Goal: Transaction & Acquisition: Complete application form

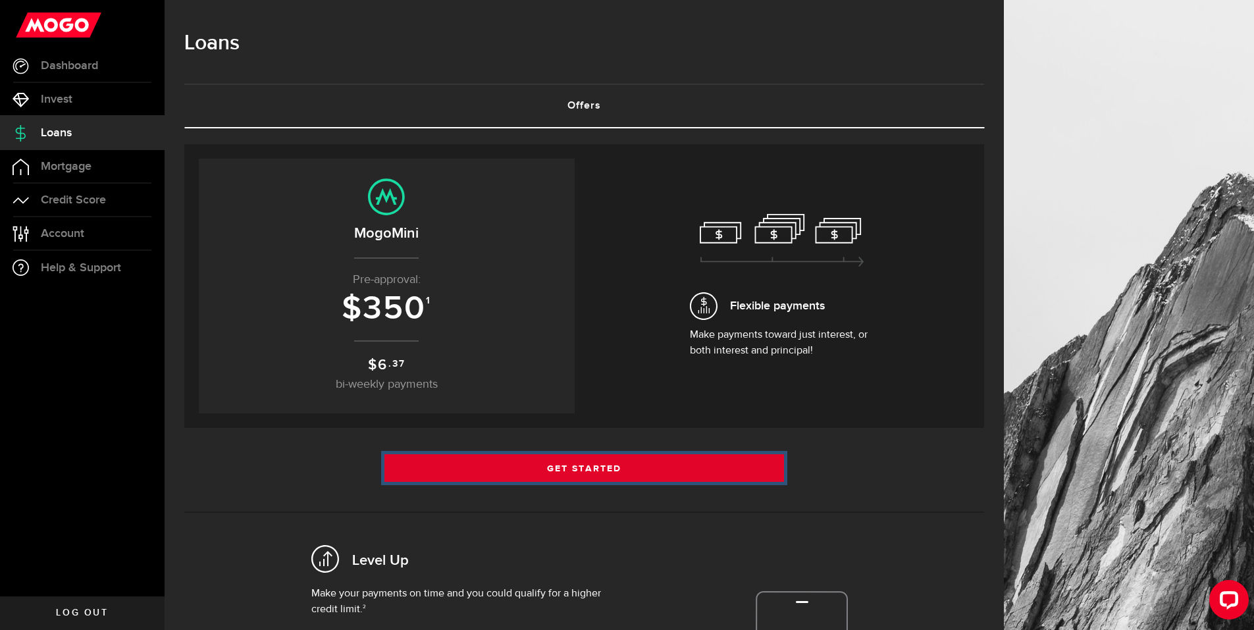
click at [581, 464] on link "Get Started" at bounding box center [585, 468] width 400 height 28
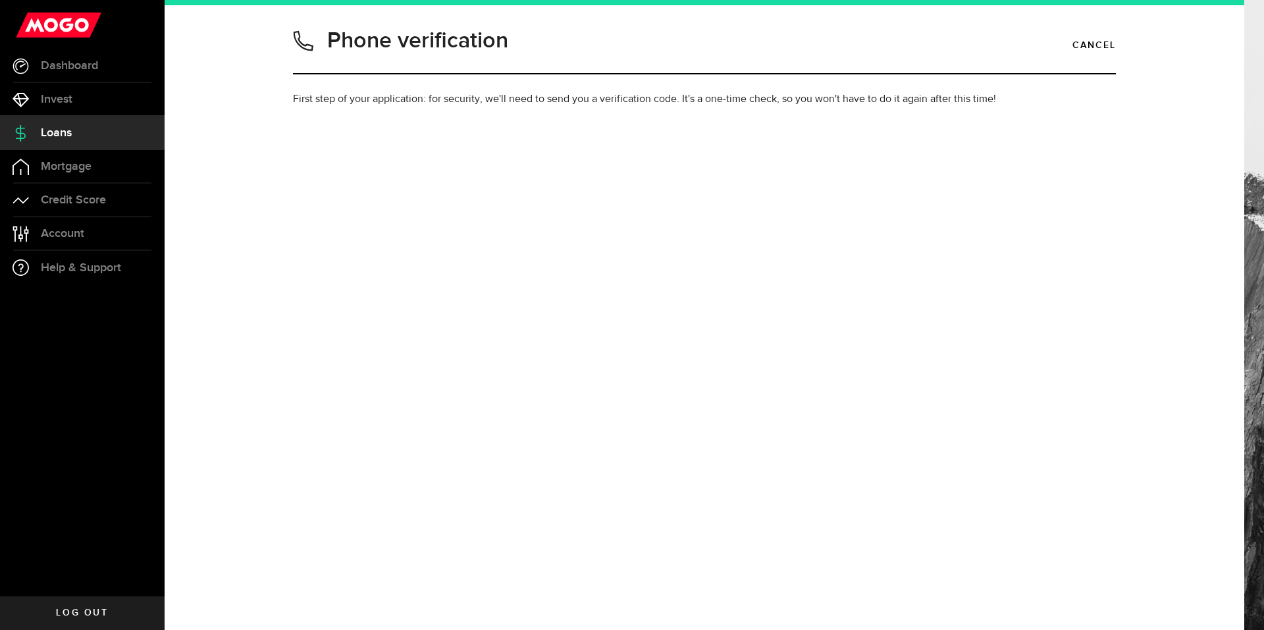
type input "2892309847"
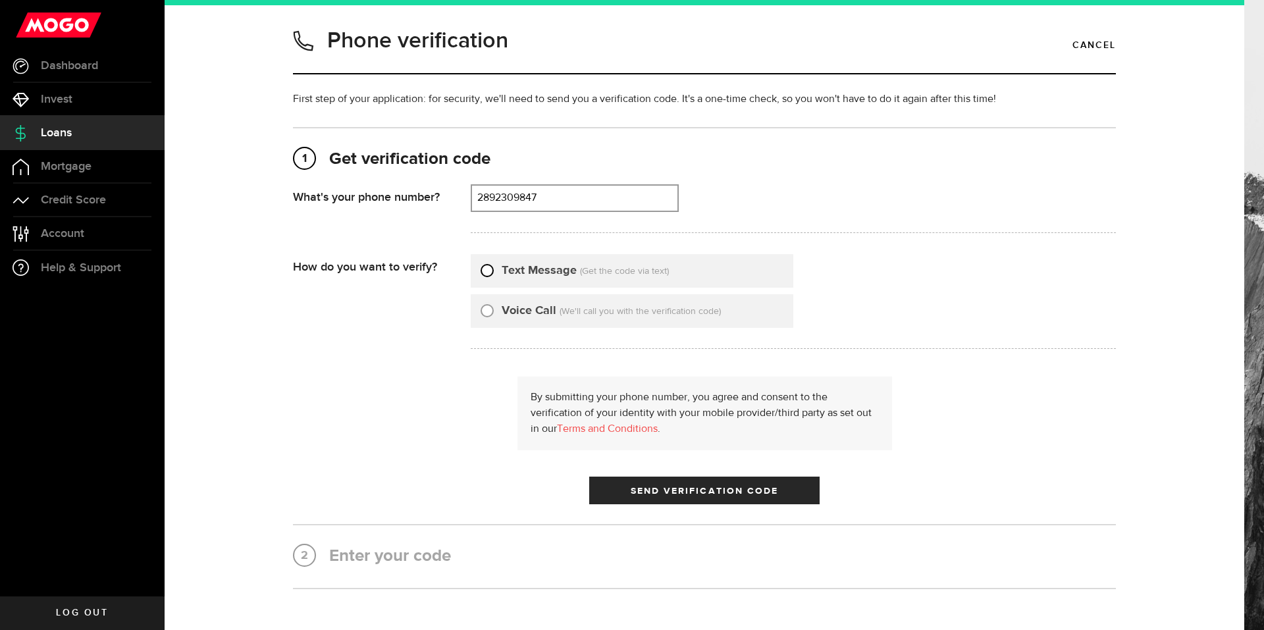
click at [485, 272] on input "Text Message" at bounding box center [487, 268] width 13 height 13
radio input "true"
click at [728, 491] on span "Send Verification Code" at bounding box center [705, 491] width 148 height 9
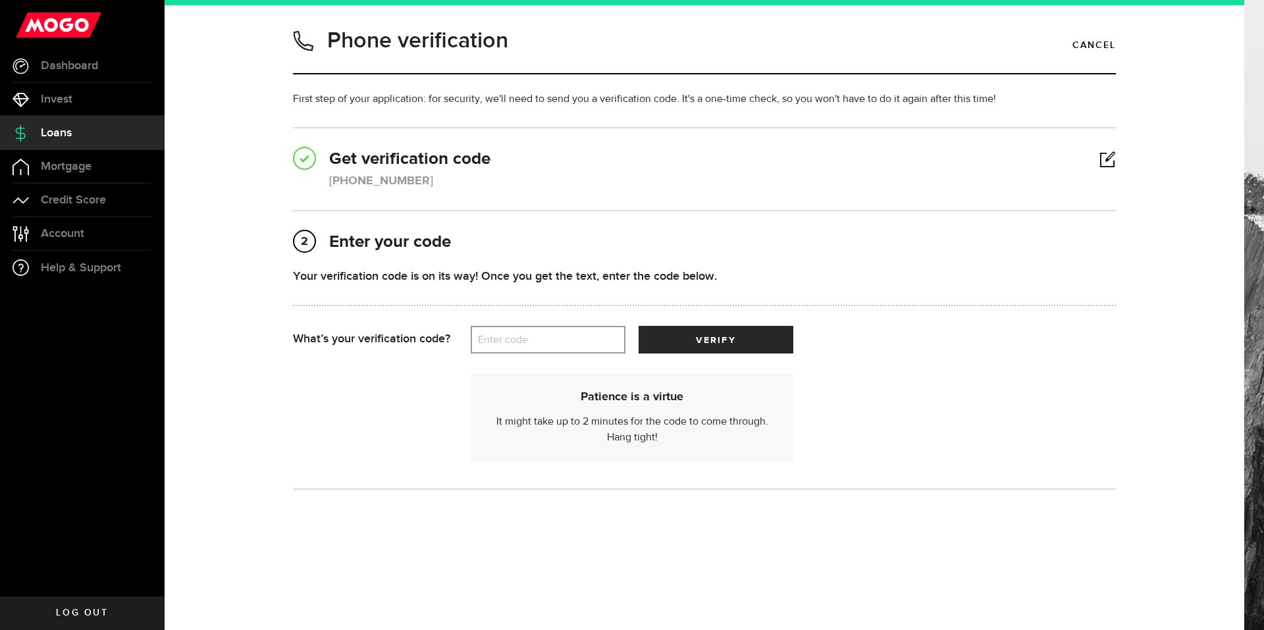
click at [545, 340] on label "Enter code" at bounding box center [548, 340] width 155 height 27
click at [545, 340] on input "Enter code" at bounding box center [548, 340] width 155 height 28
type input "58432"
click at [736, 352] on button "verify" at bounding box center [716, 340] width 155 height 28
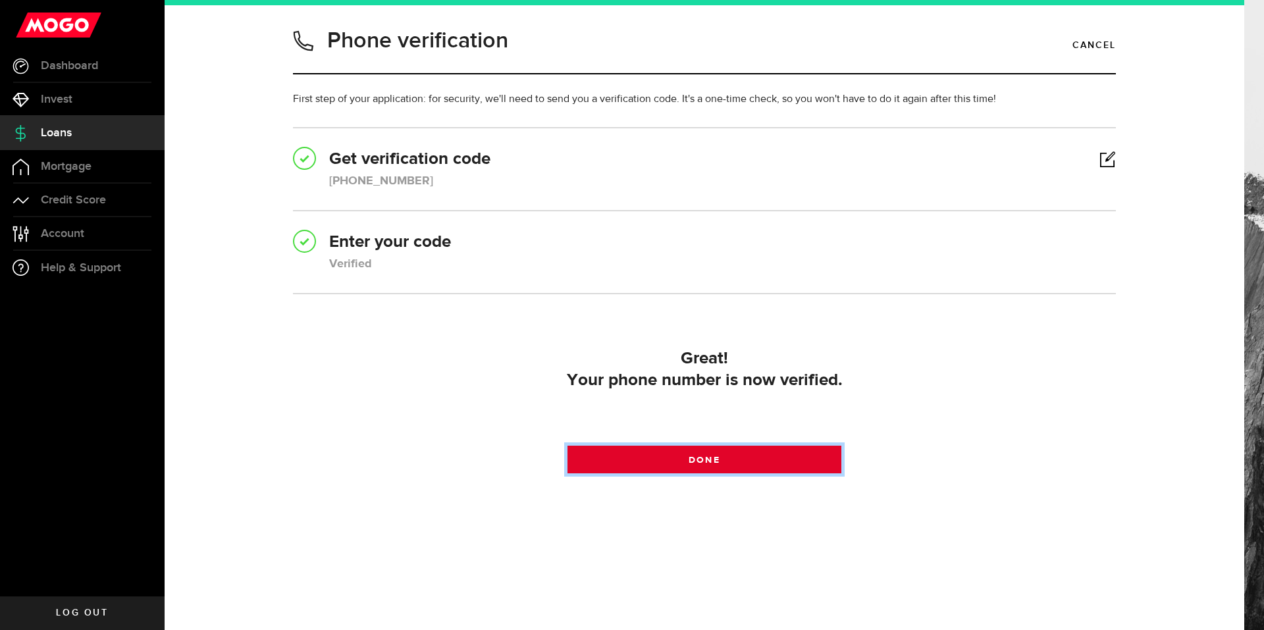
click at [726, 462] on link "Done" at bounding box center [705, 460] width 275 height 28
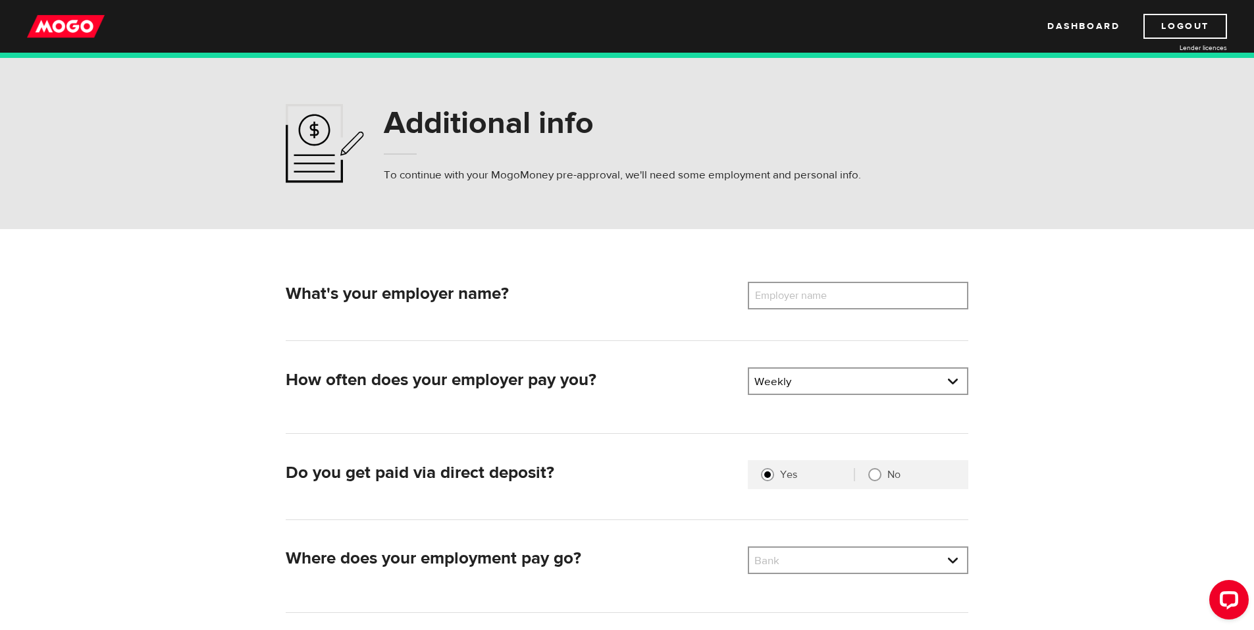
click at [815, 298] on label "Employer name" at bounding box center [801, 296] width 106 height 28
click at [815, 298] on input "Employer name" at bounding box center [858, 296] width 221 height 28
click at [815, 298] on label "Employer name" at bounding box center [801, 296] width 106 height 28
click at [815, 298] on input "Employer name" at bounding box center [858, 296] width 221 height 28
click at [815, 298] on label "Employer name" at bounding box center [801, 296] width 106 height 28
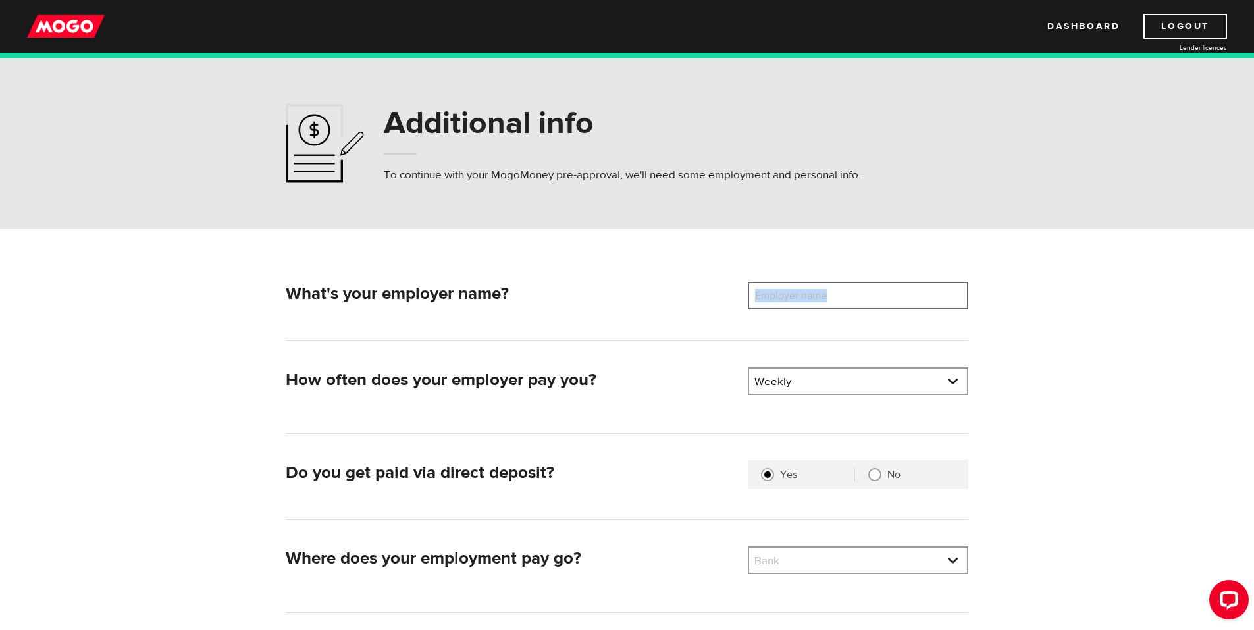
click at [815, 298] on input "Employer name" at bounding box center [858, 296] width 221 height 28
type input "Stresscrete"
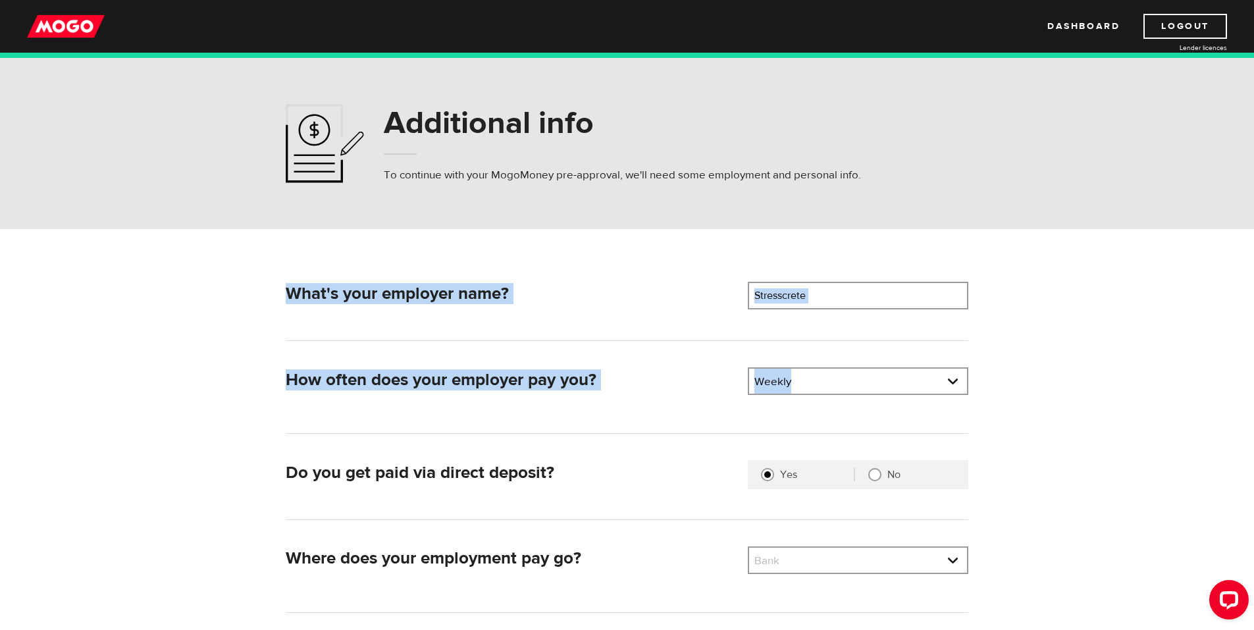
drag, startPoint x: 1256, startPoint y: 246, endPoint x: 1264, endPoint y: 347, distance: 101.0
click at [1254, 347] on html "Dashboard Logout Lender licences Dashboard Logout Lender licences Additional in…" at bounding box center [627, 315] width 1254 height 630
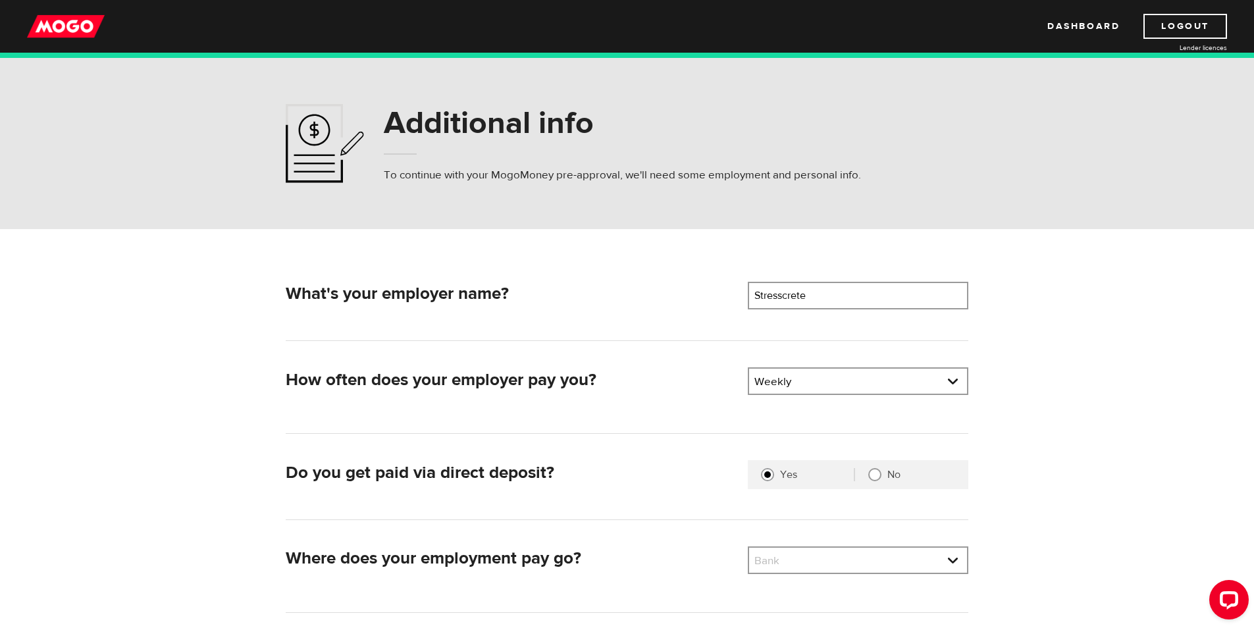
click at [1087, 487] on form "What's your employer name? Employer name Please enter your employer's name Stre…" at bounding box center [627, 454] width 1254 height 450
click at [863, 564] on link at bounding box center [858, 560] width 218 height 25
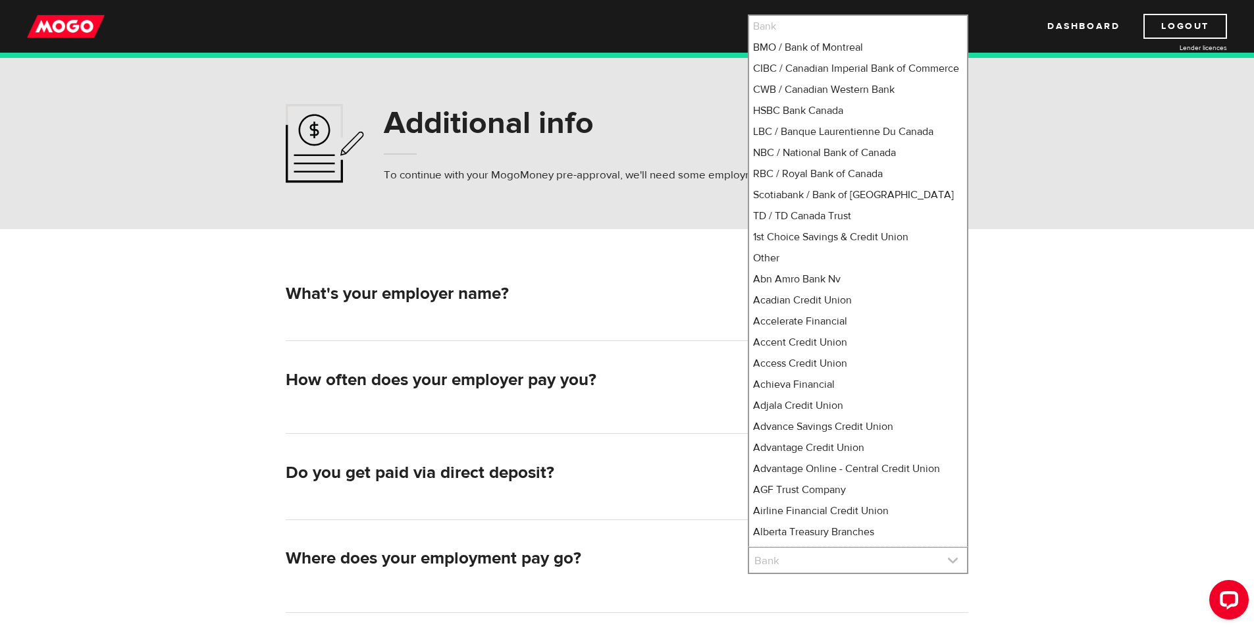
click at [863, 564] on link at bounding box center [858, 560] width 218 height 25
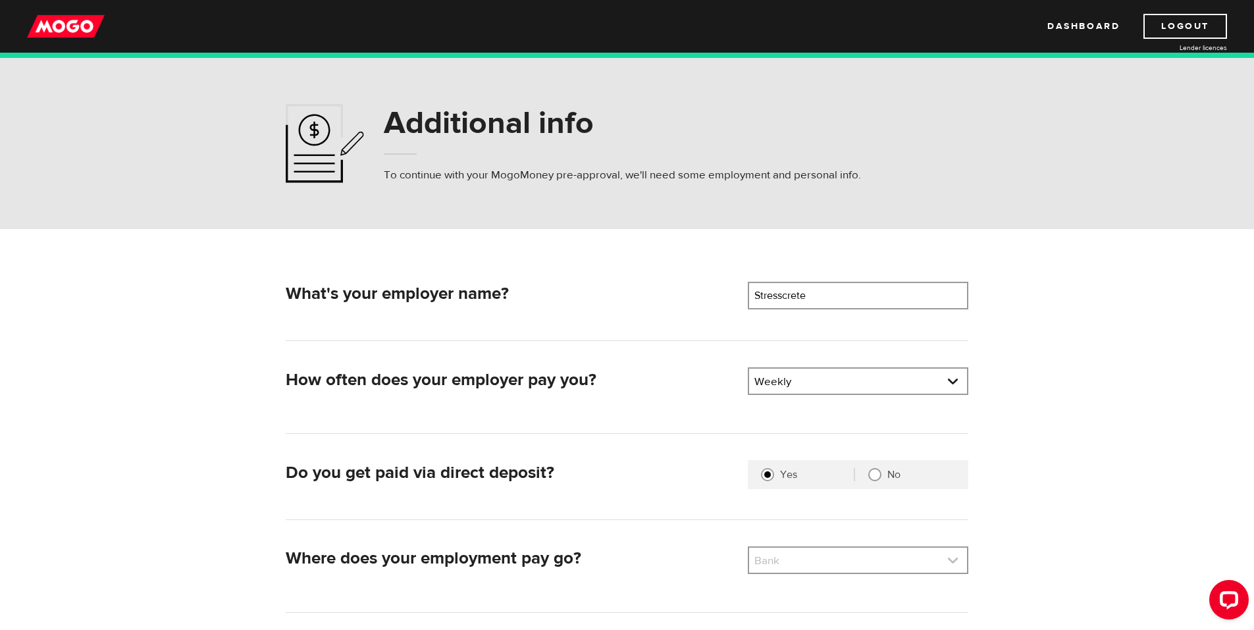
click at [896, 562] on link at bounding box center [858, 560] width 218 height 25
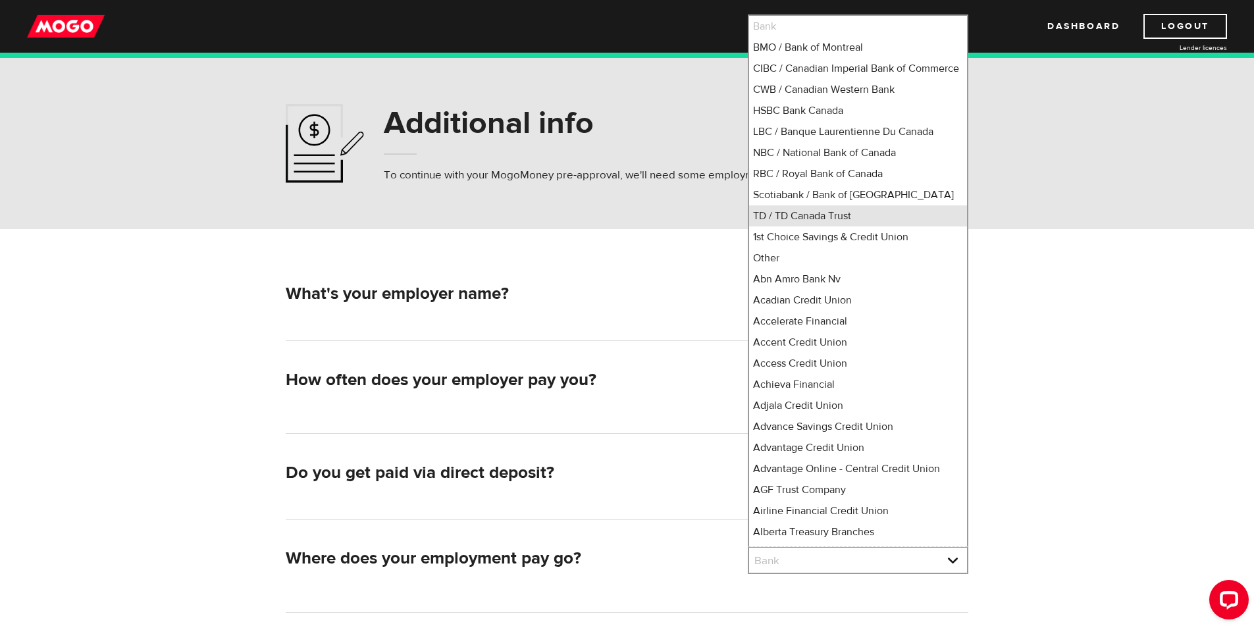
click at [826, 227] on li "TD / TD Canada Trust" at bounding box center [858, 215] width 218 height 21
select select "9"
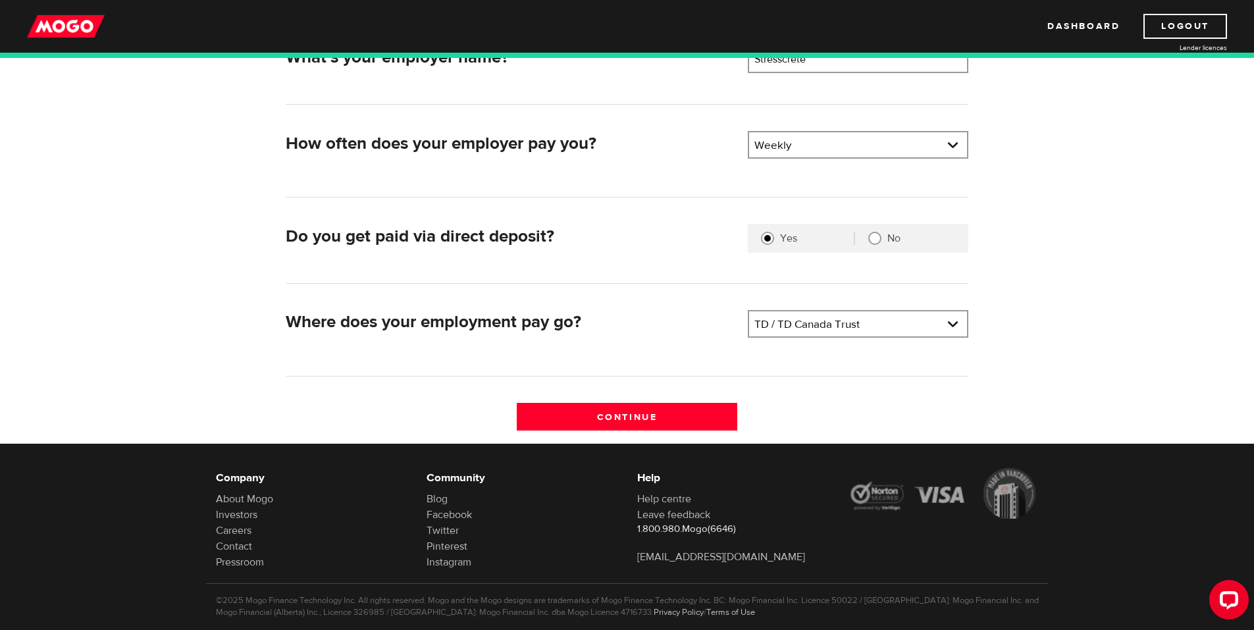
scroll to position [245, 0]
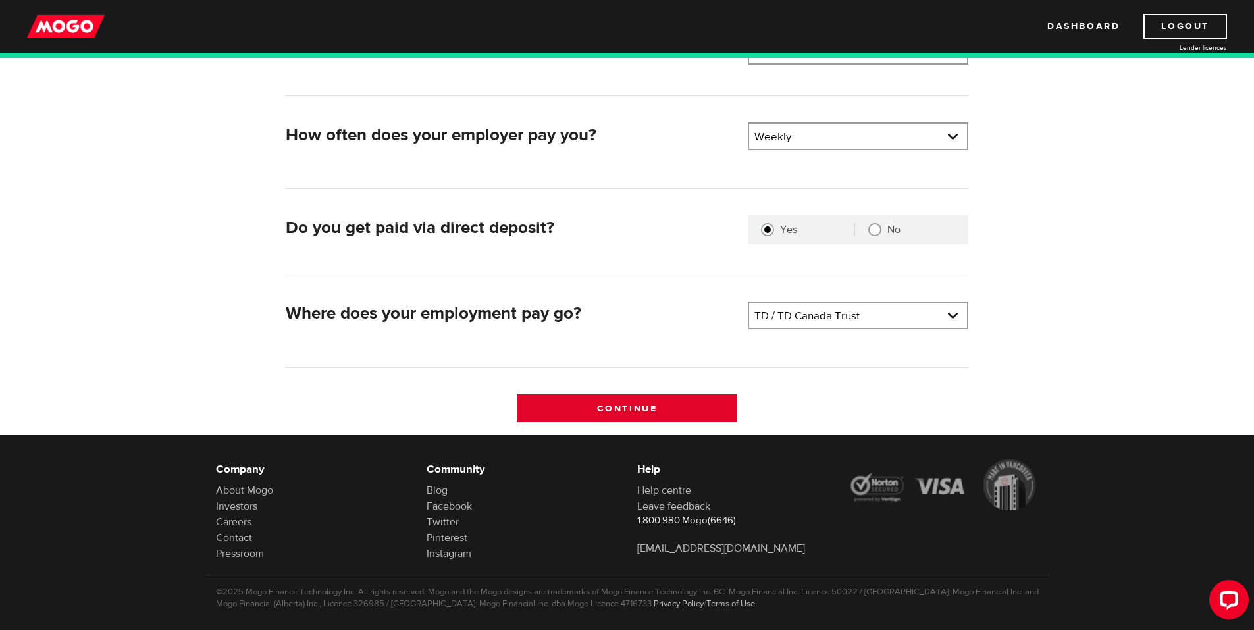
click at [693, 408] on input "Continue" at bounding box center [627, 408] width 221 height 28
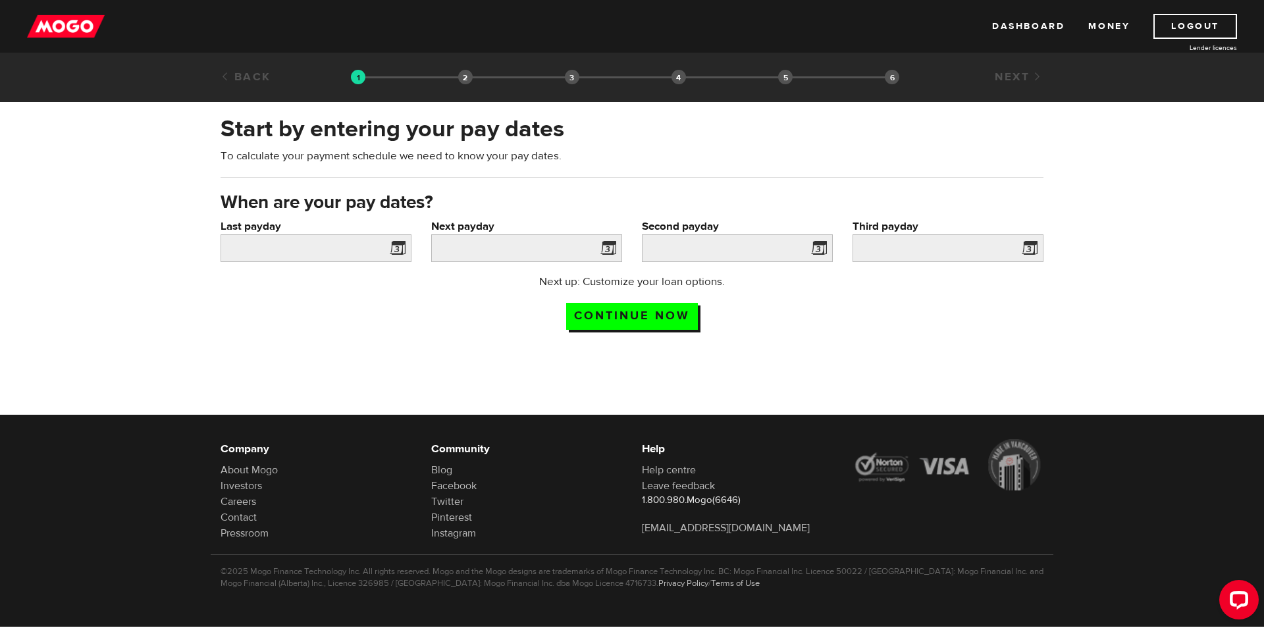
click at [395, 248] on span at bounding box center [395, 250] width 20 height 21
click at [332, 250] on input "Last payday" at bounding box center [316, 248] width 191 height 28
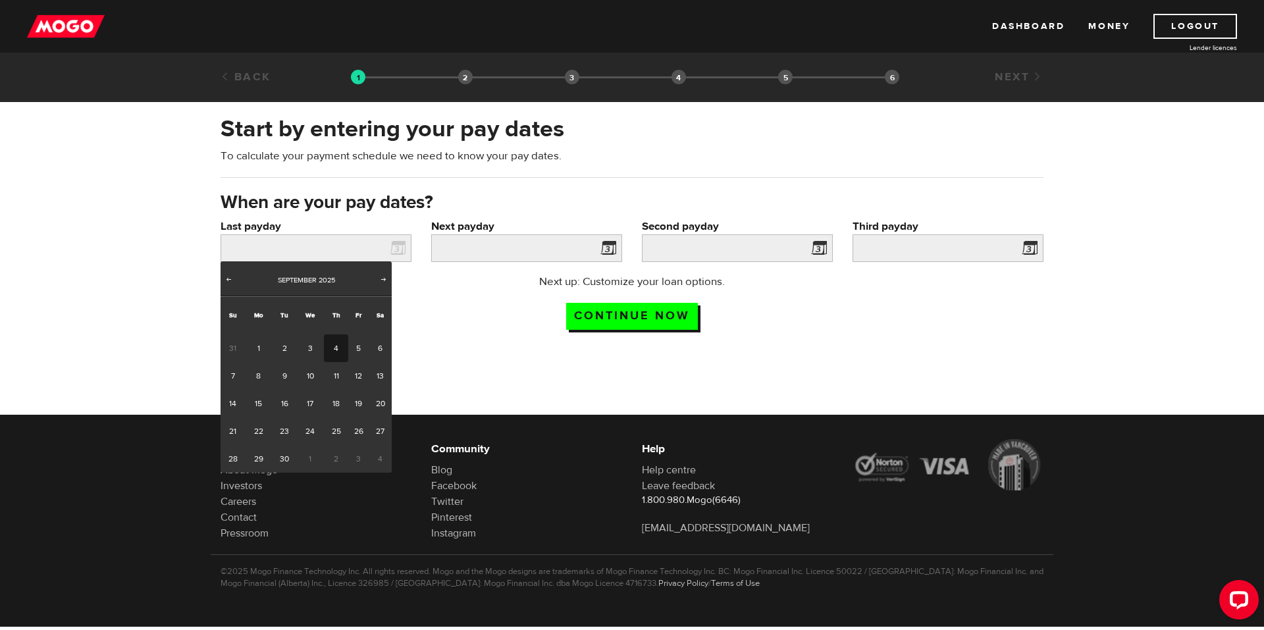
click at [337, 350] on link "4" at bounding box center [336, 349] width 24 height 28
type input "2025/09/04"
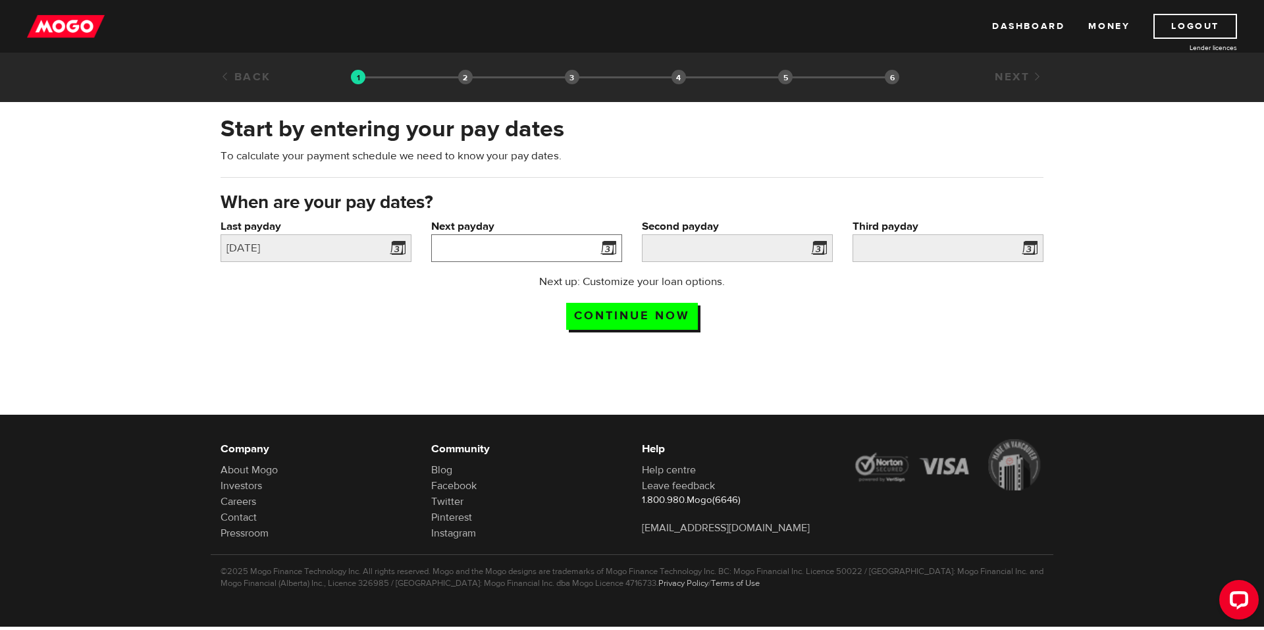
click at [493, 247] on input "Next payday" at bounding box center [526, 248] width 191 height 28
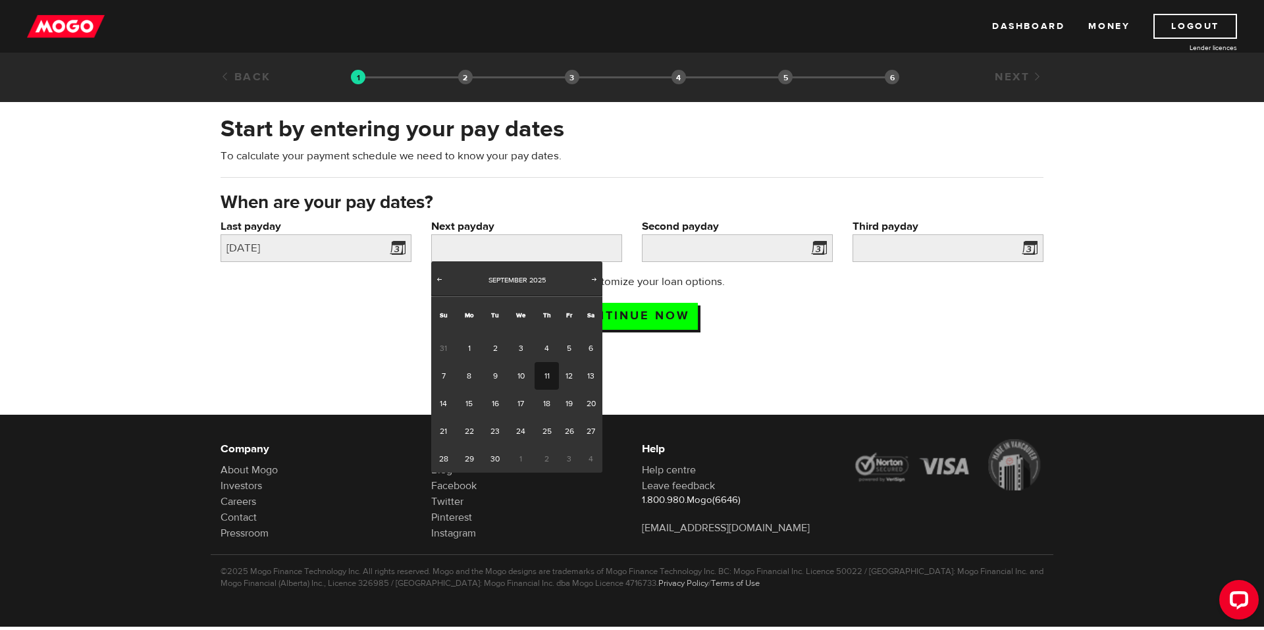
click at [550, 379] on link "11" at bounding box center [547, 376] width 24 height 28
type input "2025/09/11"
type input "2025/9/18"
type input "2025/9/25"
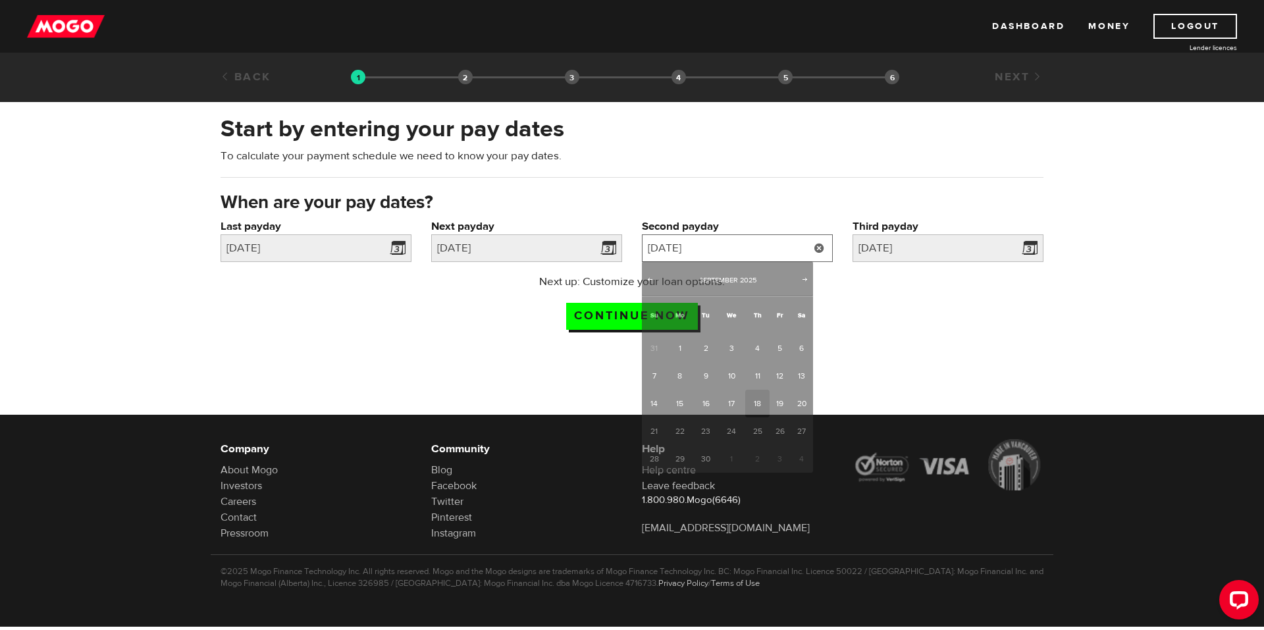
click at [756, 253] on input "2025/9/18" at bounding box center [737, 248] width 191 height 28
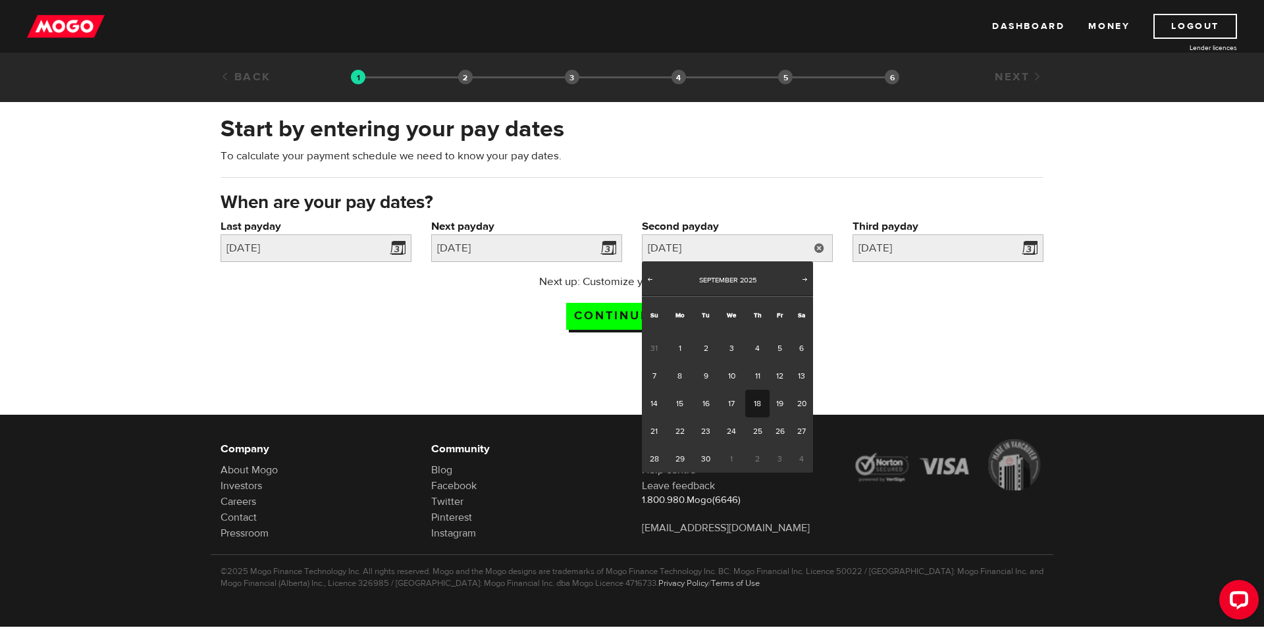
click at [755, 400] on link "18" at bounding box center [757, 404] width 24 height 28
type input "2025/09/18"
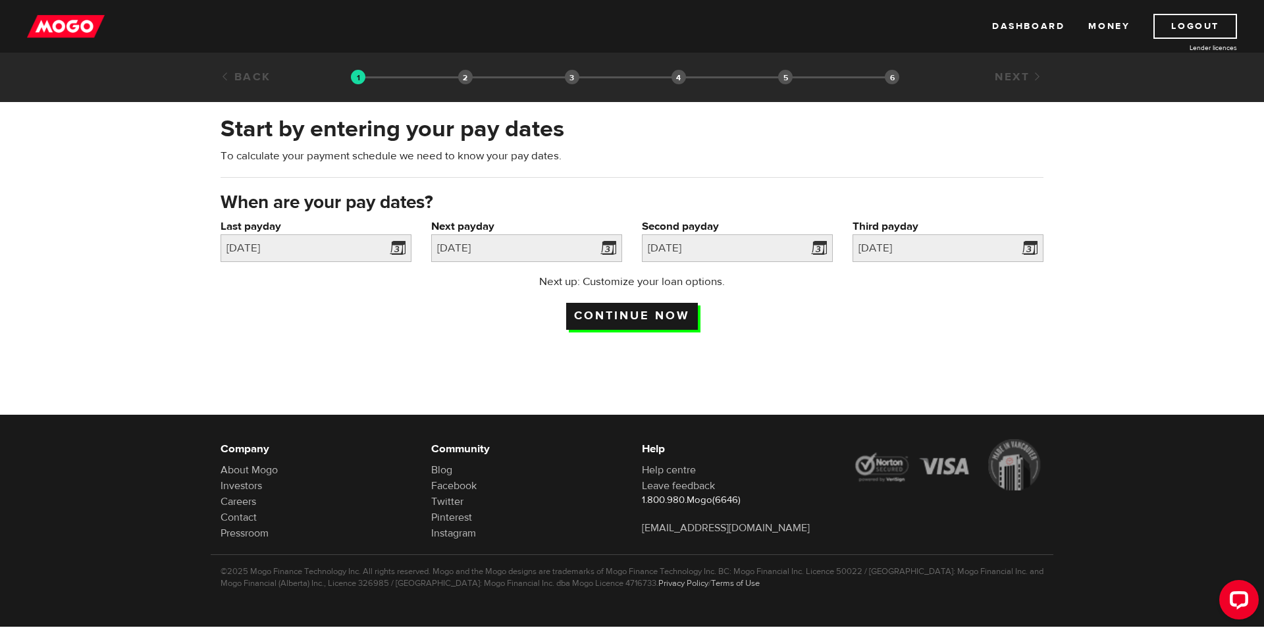
click at [682, 317] on input "Continue now" at bounding box center [632, 316] width 132 height 27
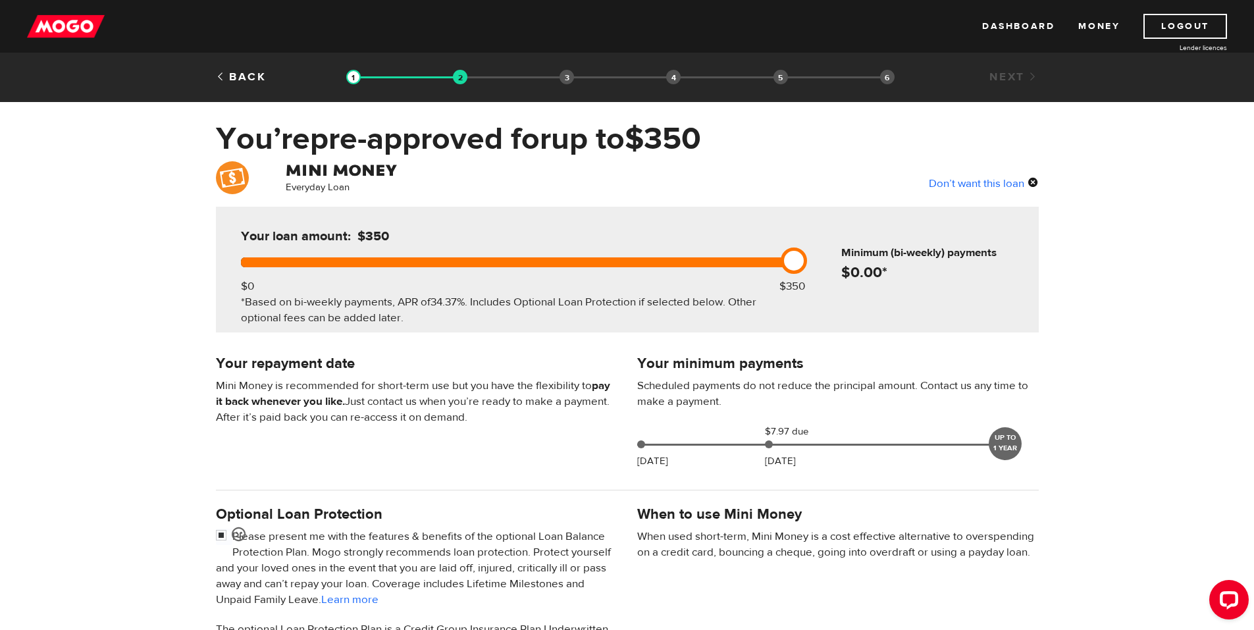
drag, startPoint x: 794, startPoint y: 261, endPoint x: 651, endPoint y: 257, distance: 142.9
click at [714, 259] on div at bounding box center [515, 262] width 548 height 10
drag, startPoint x: 589, startPoint y: 254, endPoint x: 515, endPoint y: 261, distance: 74.2
click at [516, 261] on div at bounding box center [397, 262] width 313 height 10
drag, startPoint x: 563, startPoint y: 262, endPoint x: 791, endPoint y: 273, distance: 228.7
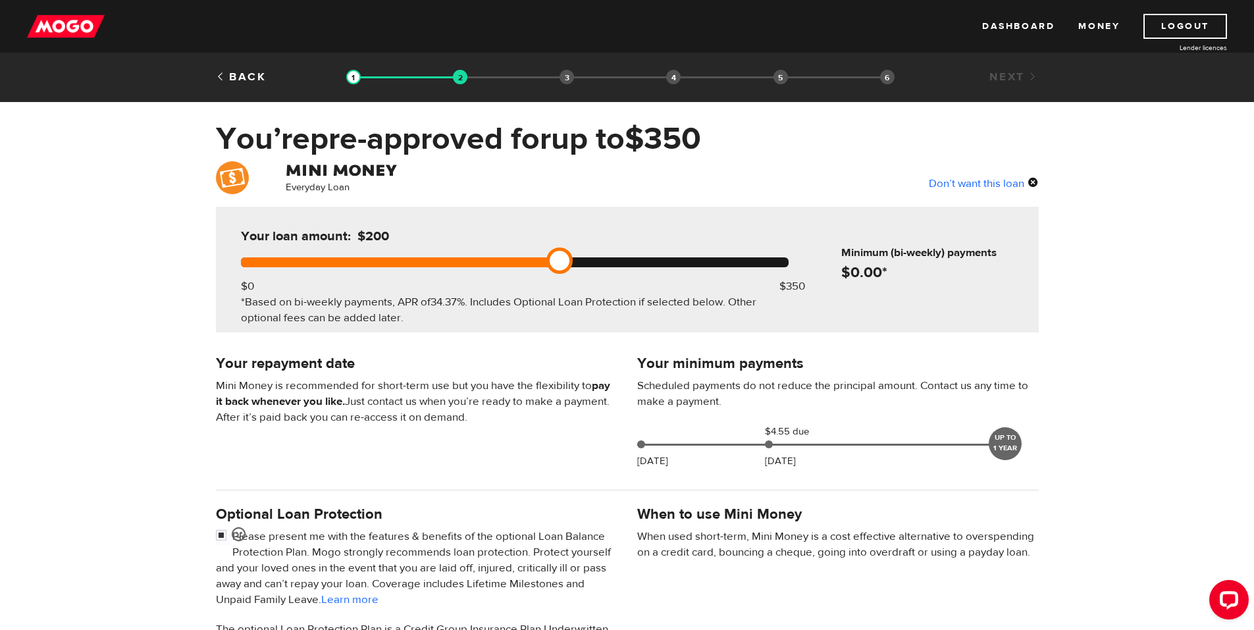
click at [756, 269] on div "Your loan amount: $200 $0 $350 *Based on bi-weekly payments, APR of 34.37% . In…" at bounding box center [514, 270] width 587 height 126
drag, startPoint x: 796, startPoint y: 258, endPoint x: 841, endPoint y: 263, distance: 45.1
click at [840, 263] on div "Your loan amount: $400 $0 $350 *Based on bi-weekly payments, APR of 34.37% . In…" at bounding box center [627, 270] width 823 height 126
drag, startPoint x: 786, startPoint y: 256, endPoint x: 668, endPoint y: 258, distance: 118.5
click at [700, 257] on div at bounding box center [515, 262] width 548 height 10
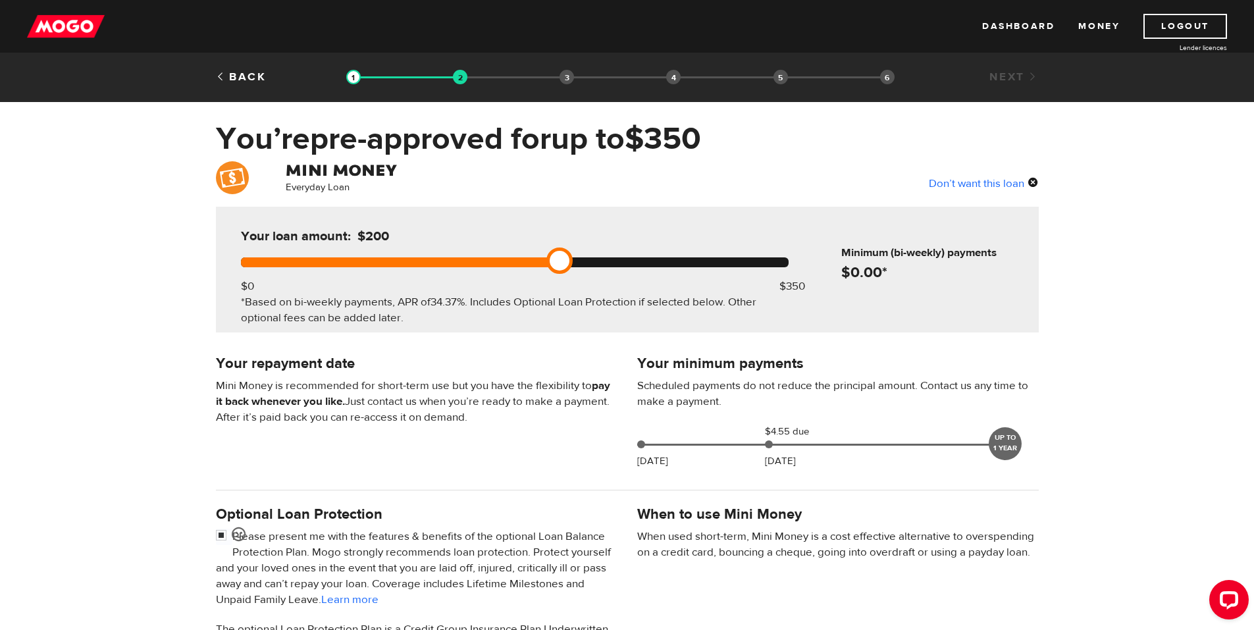
drag, startPoint x: 554, startPoint y: 262, endPoint x: 631, endPoint y: 263, distance: 77.7
click at [620, 262] on div at bounding box center [515, 262] width 548 height 10
click at [675, 261] on div at bounding box center [515, 262] width 548 height 10
click at [711, 257] on div at bounding box center [515, 262] width 548 height 10
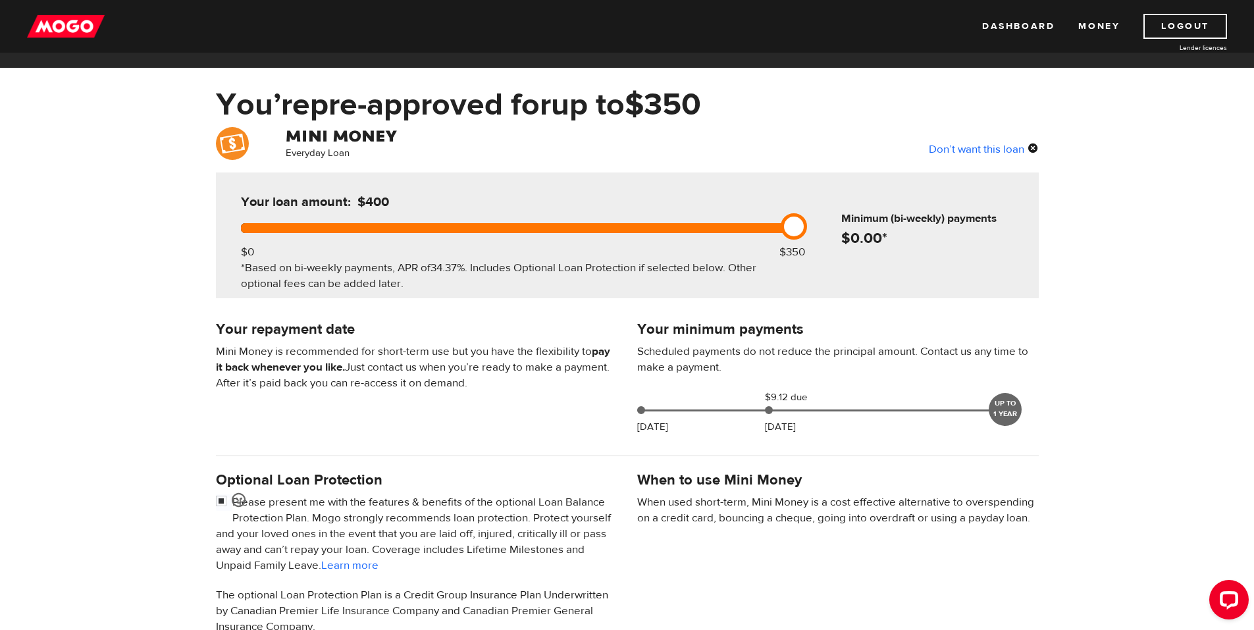
scroll to position [66, 0]
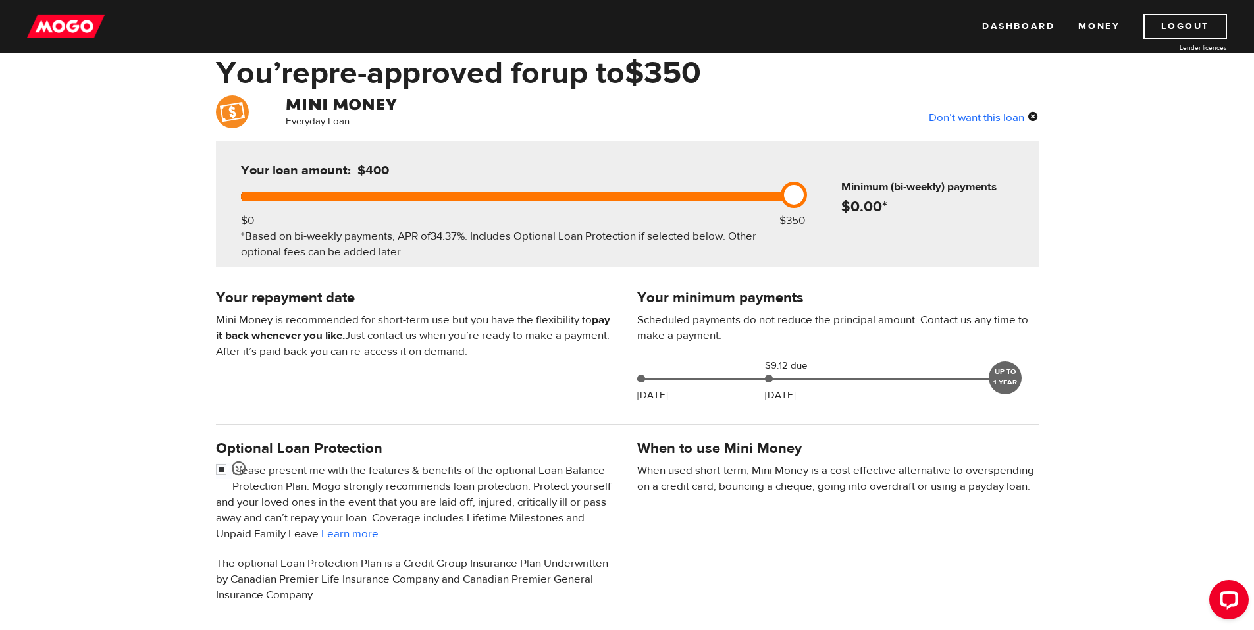
click at [873, 214] on span "0.00" at bounding box center [867, 206] width 32 height 19
click at [874, 201] on span "0.00" at bounding box center [867, 206] width 32 height 19
drag, startPoint x: 772, startPoint y: 378, endPoint x: 867, endPoint y: 375, distance: 94.9
click at [867, 375] on div "Sep 09 $9.12 due Sep 25 UP TO 1 YEAR" at bounding box center [824, 376] width 384 height 36
drag, startPoint x: 938, startPoint y: 375, endPoint x: 886, endPoint y: 375, distance: 52.0
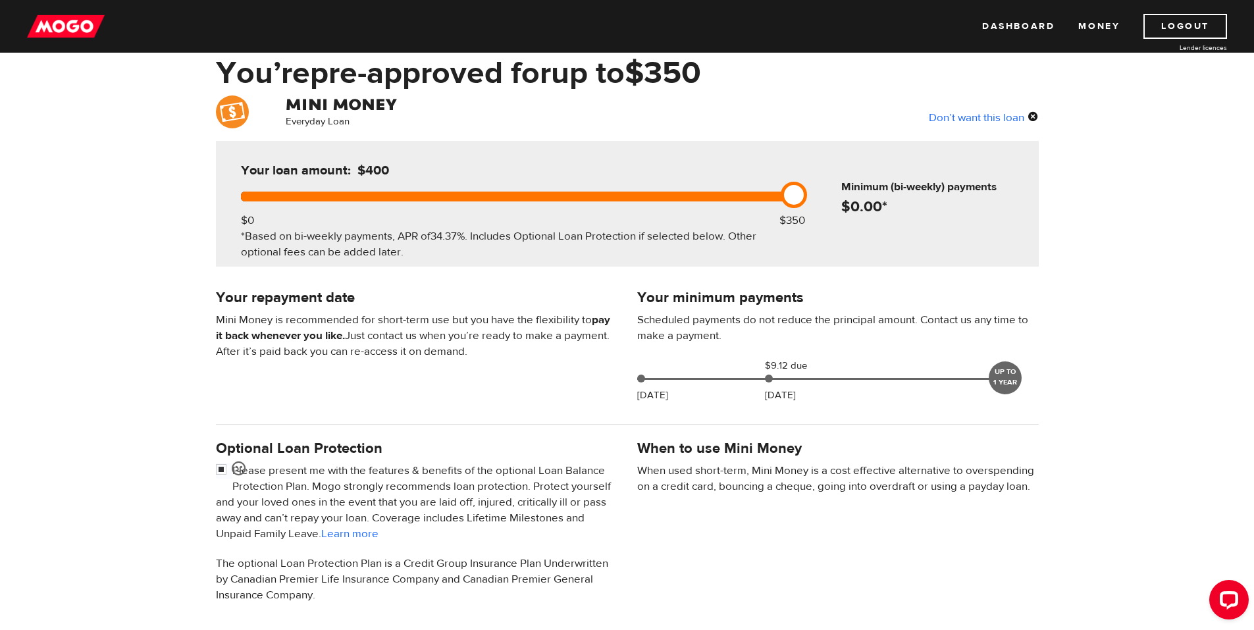
click at [909, 375] on div "Sep 09 $9.12 due Sep 25 UP TO 1 YEAR" at bounding box center [824, 376] width 384 height 36
click at [867, 398] on div "Your minimum payments Scheduled payments do not reduce the principal amount. Co…" at bounding box center [838, 348] width 421 height 124
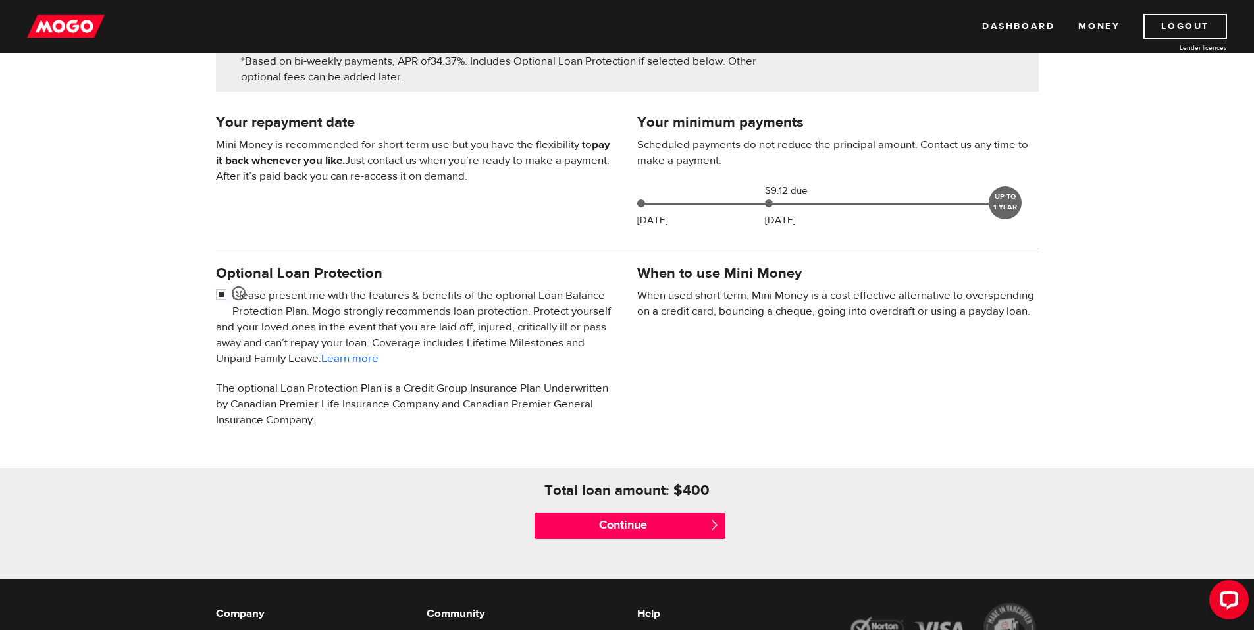
scroll to position [263, 0]
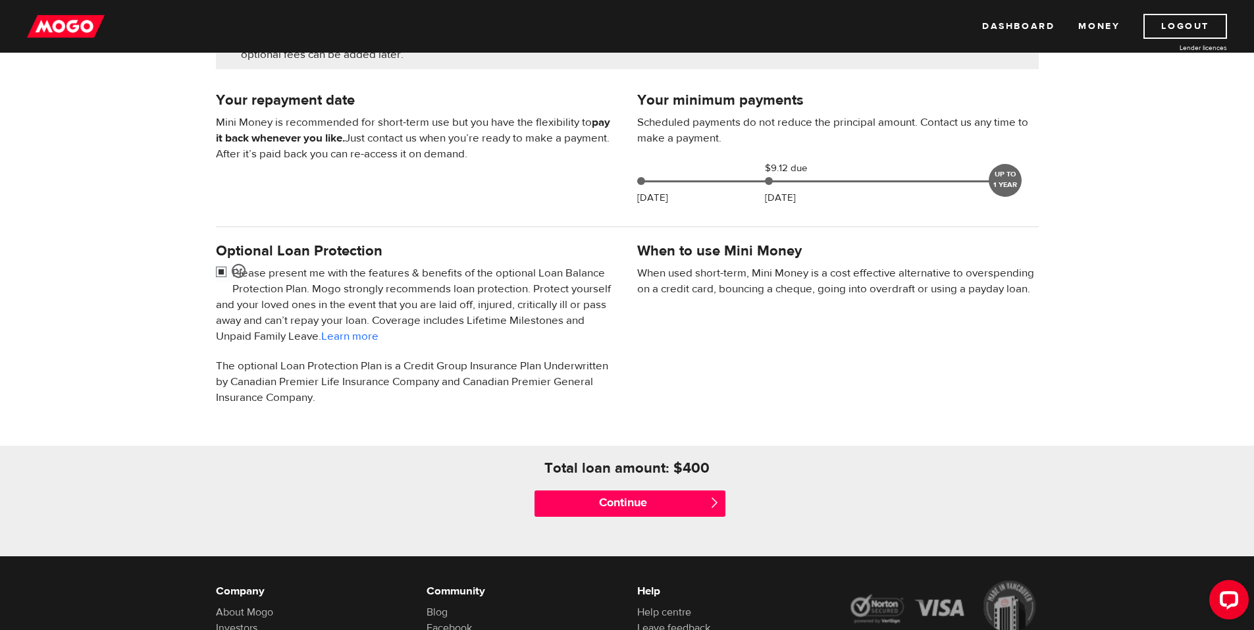
click at [219, 273] on input "checkbox" at bounding box center [224, 273] width 16 height 16
checkbox input "false"
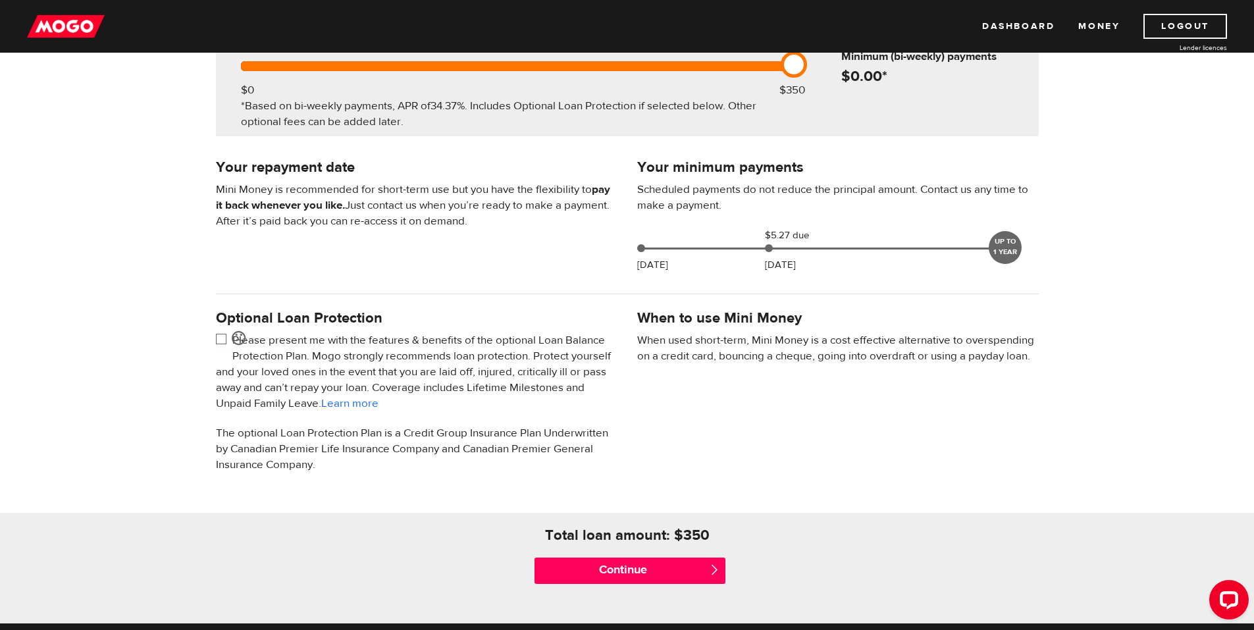
scroll to position [198, 0]
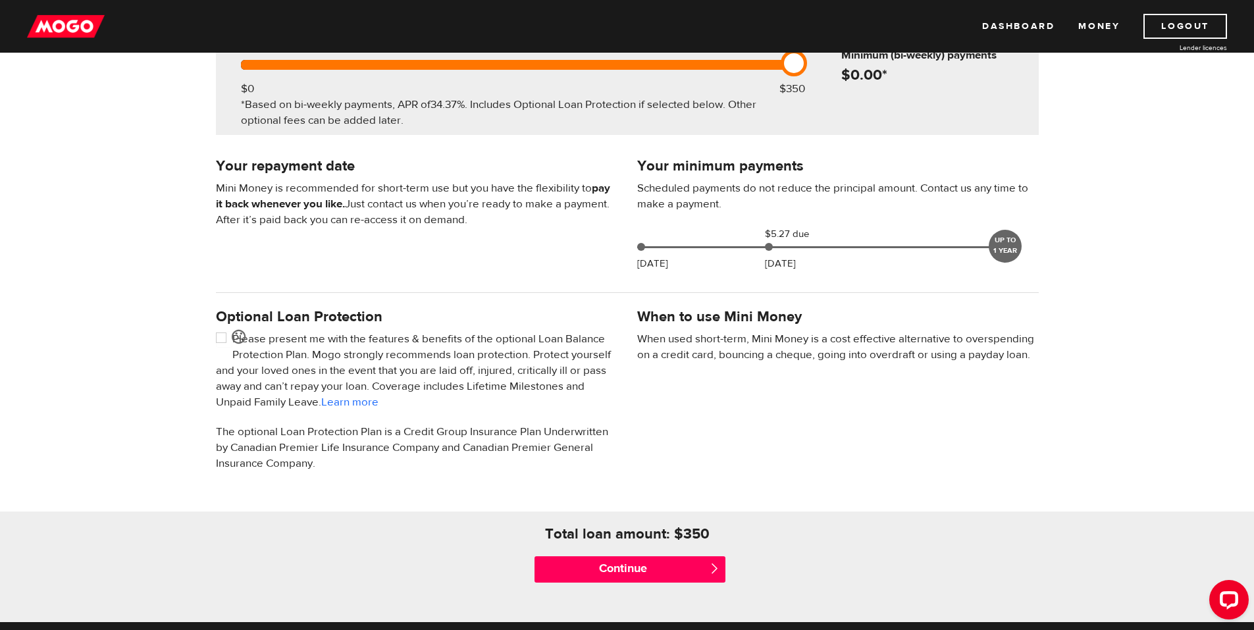
drag, startPoint x: 767, startPoint y: 246, endPoint x: 836, endPoint y: 249, distance: 69.2
click at [836, 249] on div "Sep 09 $5.27 due Sep 25 UP TO 1 YEAR" at bounding box center [824, 245] width 384 height 36
click at [673, 567] on input "Continue" at bounding box center [630, 569] width 191 height 26
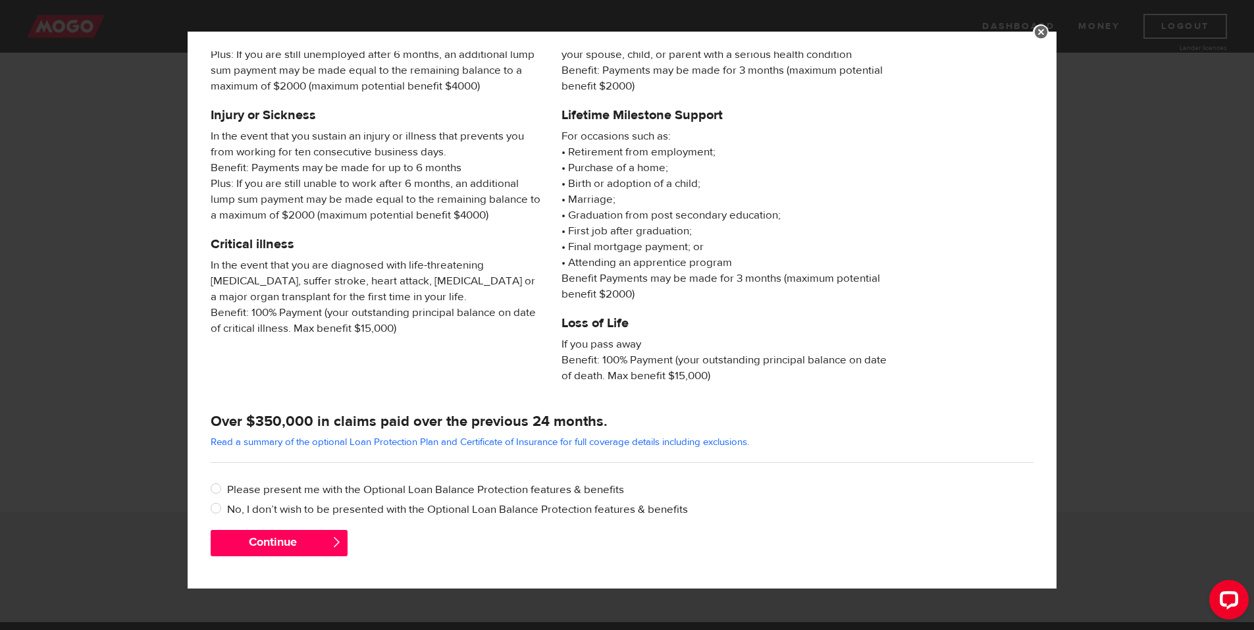
scroll to position [99, 0]
click at [284, 508] on label "No, I don’t wish to be presented with the Optional Loan Balance Protection feat…" at bounding box center [630, 509] width 807 height 16
click at [227, 508] on input "No, I don’t wish to be presented with the Optional Loan Balance Protection feat…" at bounding box center [219, 509] width 16 height 16
radio input "true"
click at [271, 539] on button "Continue" at bounding box center [279, 542] width 137 height 26
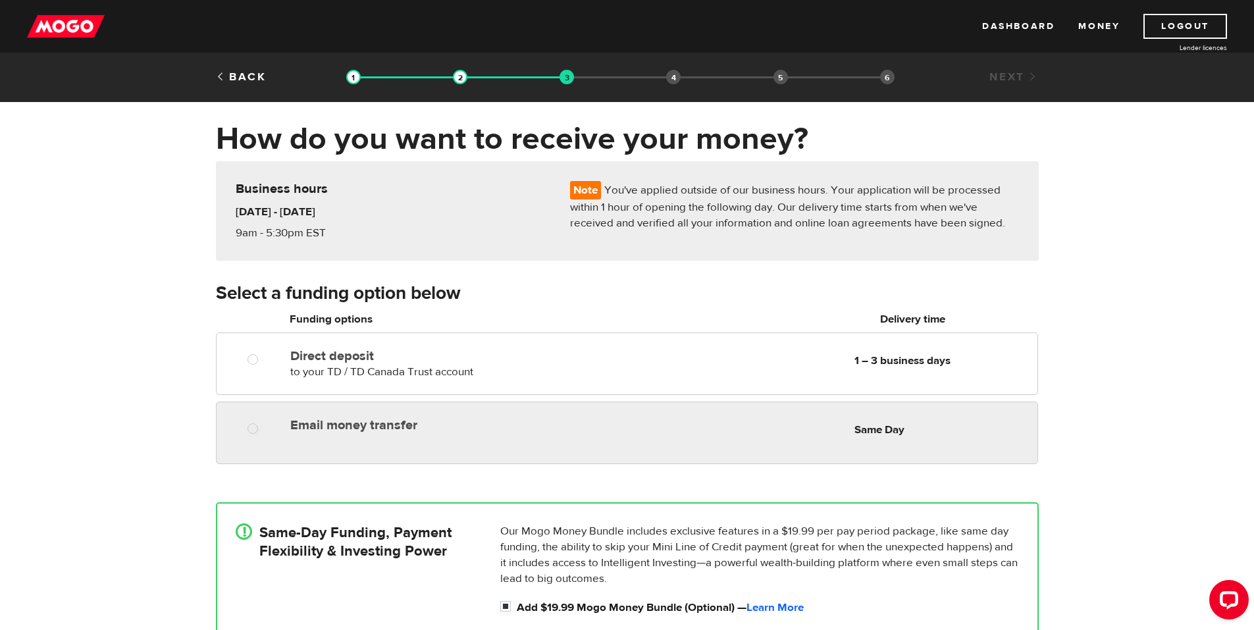
radio input "true"
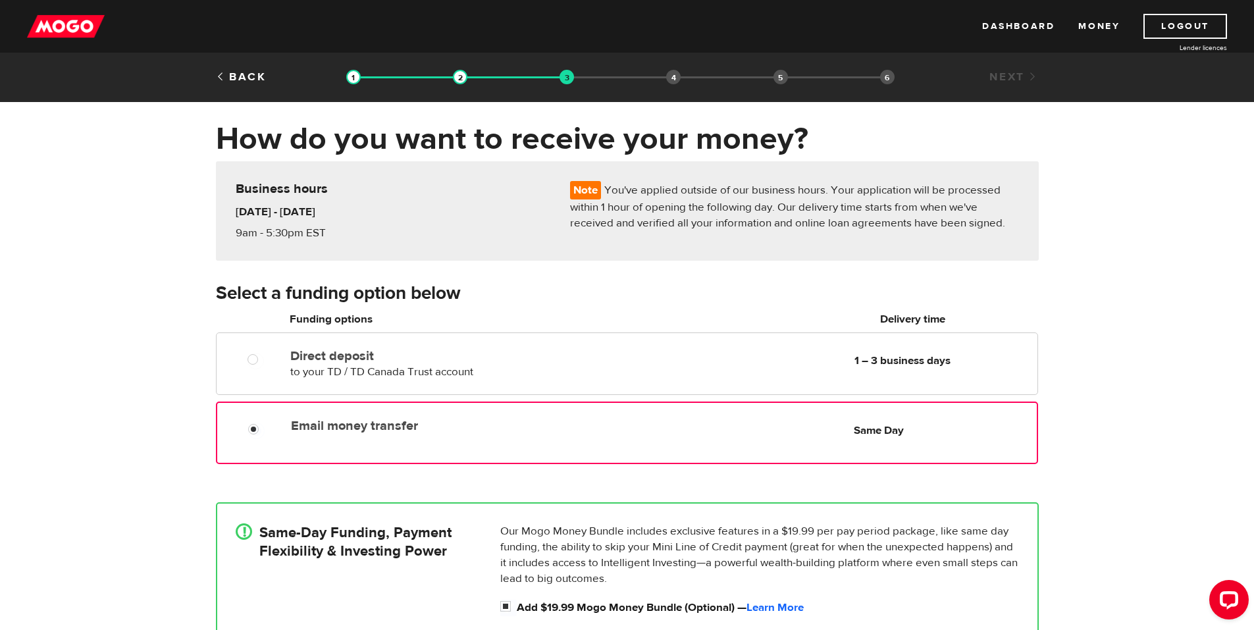
click at [620, 438] on div "Email money transfer Delivery in Same Day Same Day" at bounding box center [627, 433] width 822 height 63
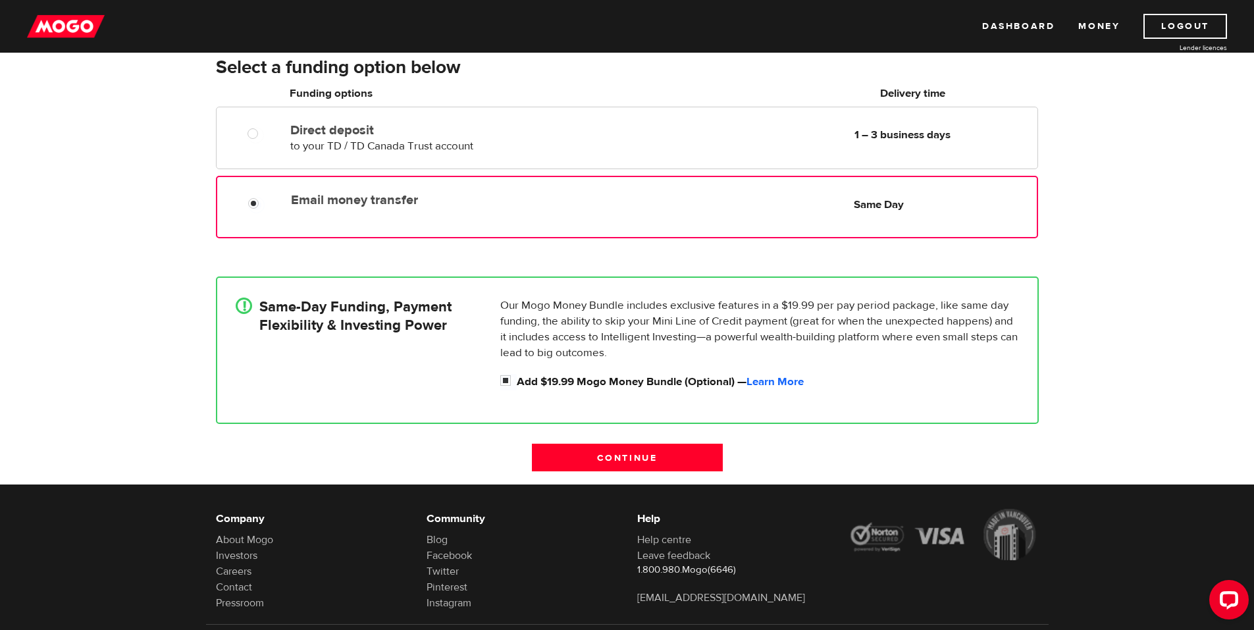
scroll to position [295, 0]
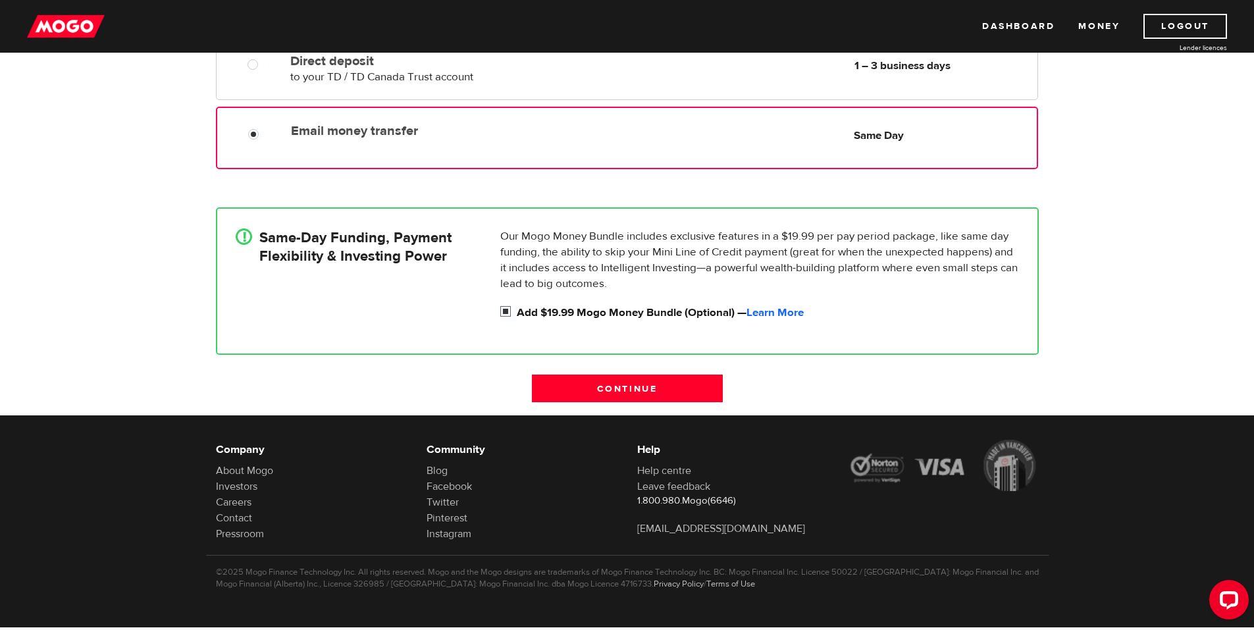
click at [505, 313] on input "Add $19.99 Mogo Money Bundle (Optional) — Learn More" at bounding box center [508, 313] width 16 height 16
checkbox input "false"
radio input "false"
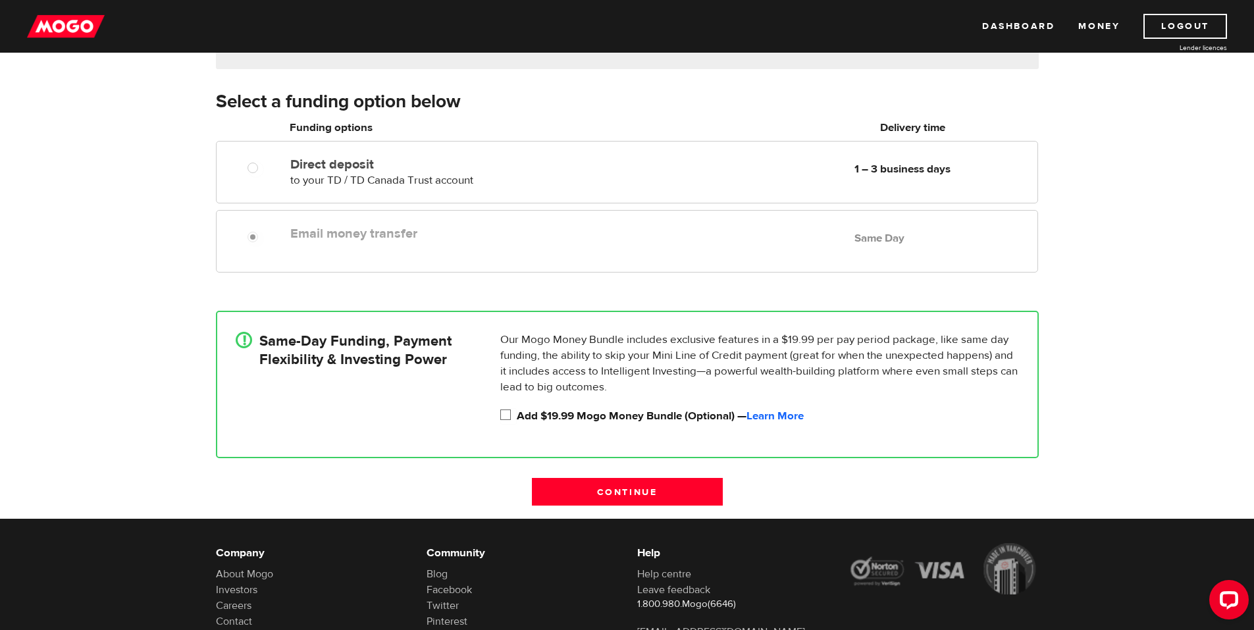
scroll to position [163, 0]
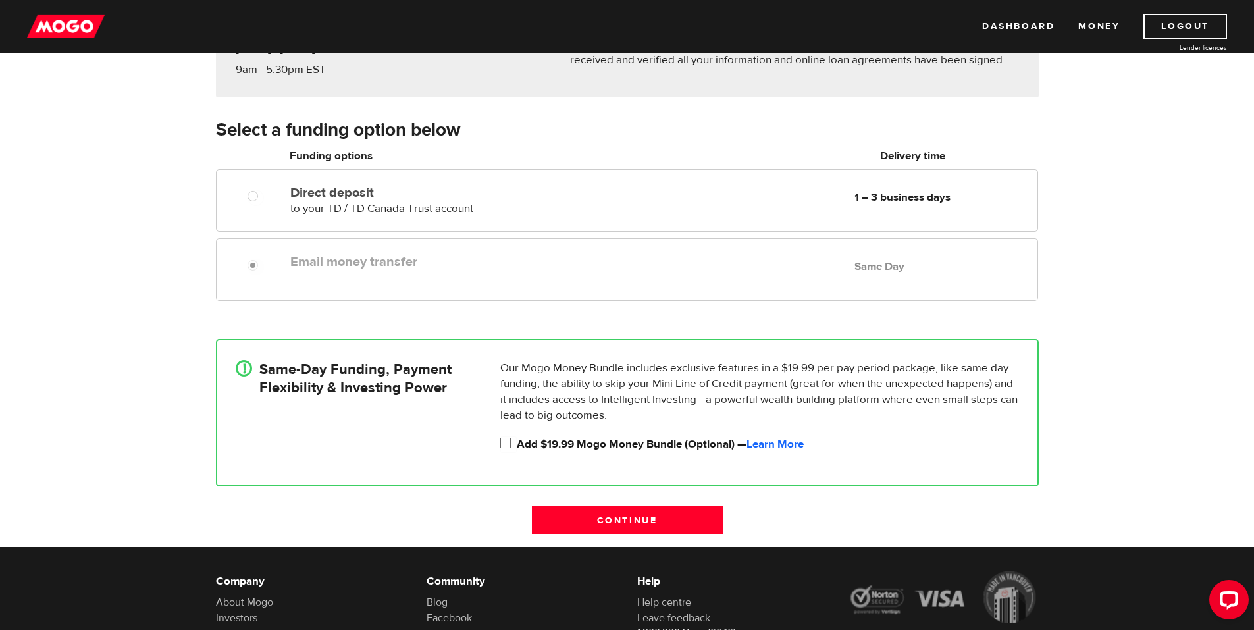
click at [369, 273] on div "Email money transfer Delivery in Same Day Same Day" at bounding box center [661, 262] width 752 height 26
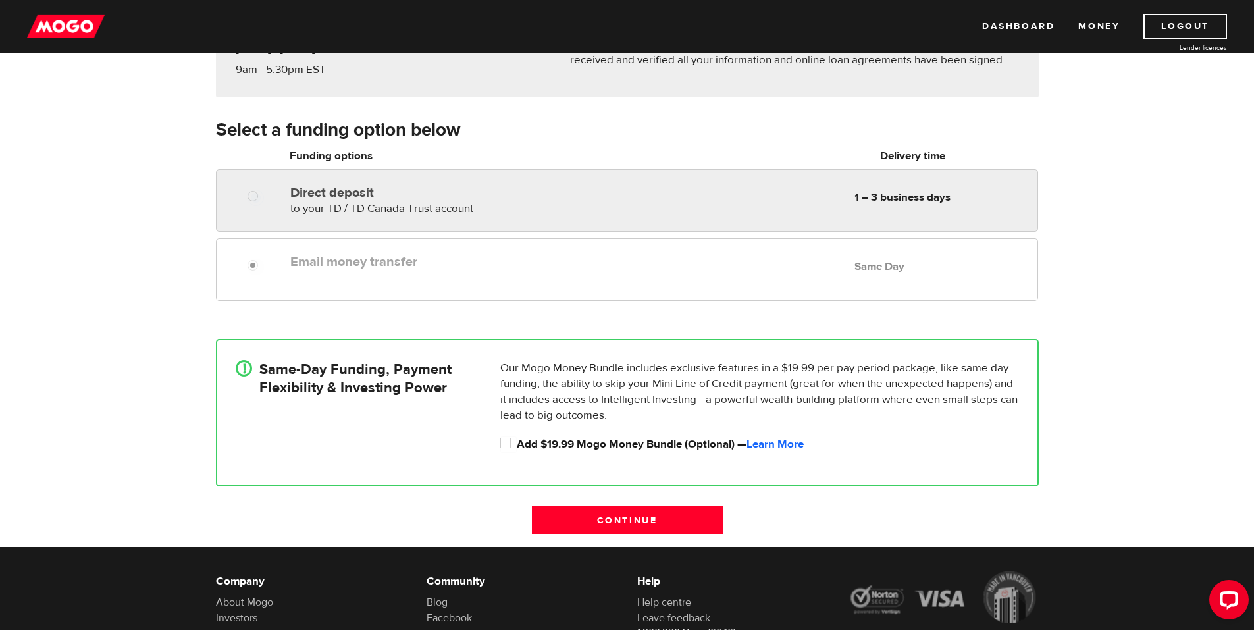
radio input "true"
click at [367, 208] on span "to your TD / TD Canada Trust account" at bounding box center [381, 208] width 183 height 14
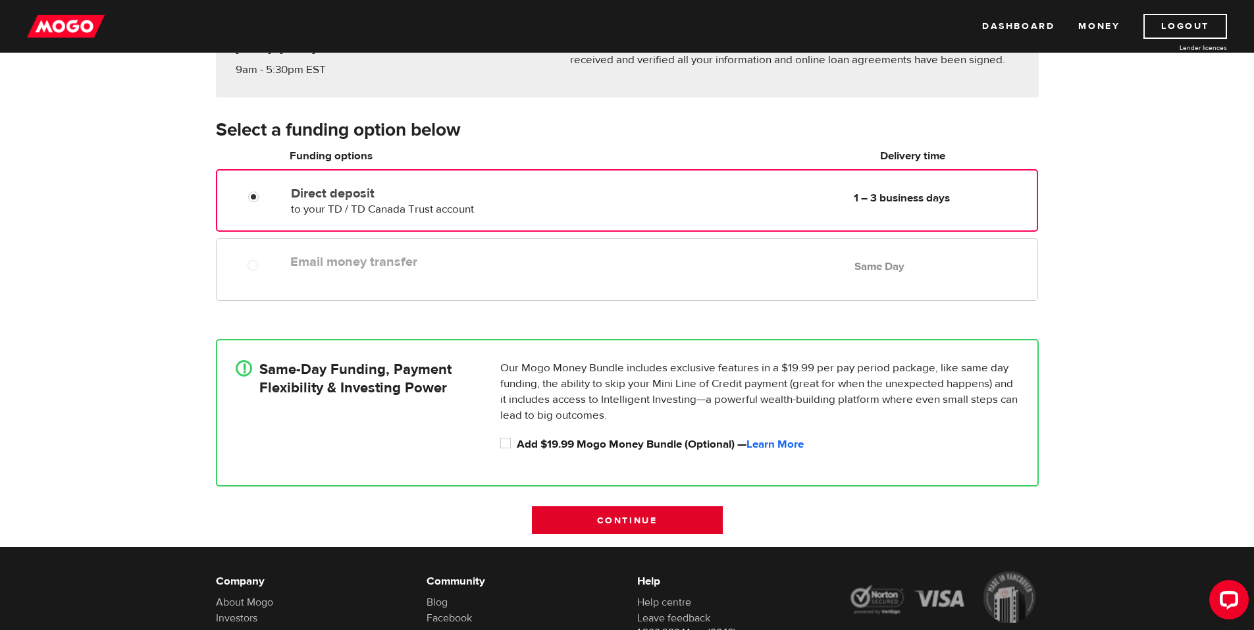
click at [631, 521] on input "Continue" at bounding box center [627, 520] width 191 height 28
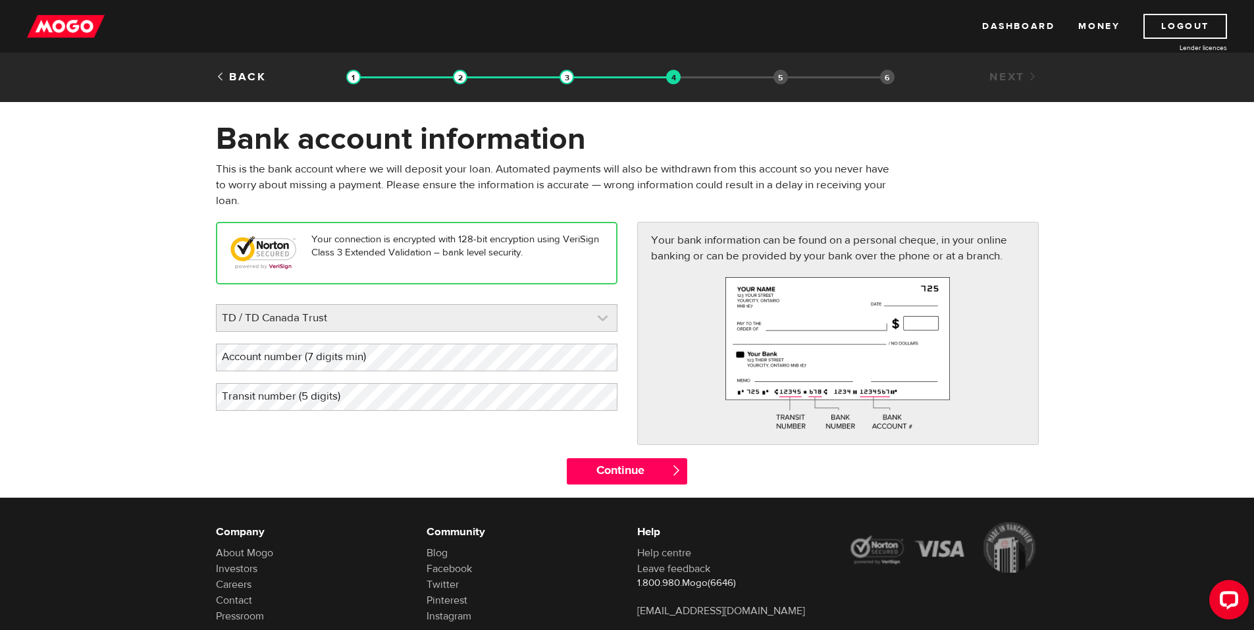
click at [483, 323] on link at bounding box center [417, 318] width 400 height 26
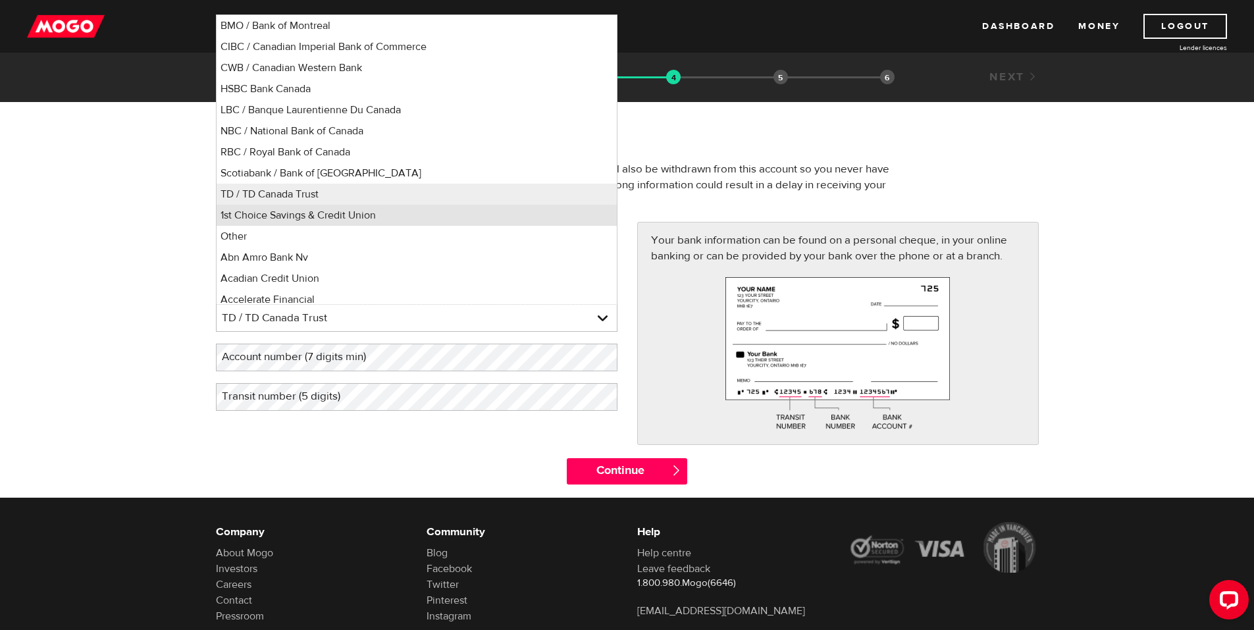
scroll to position [6, 0]
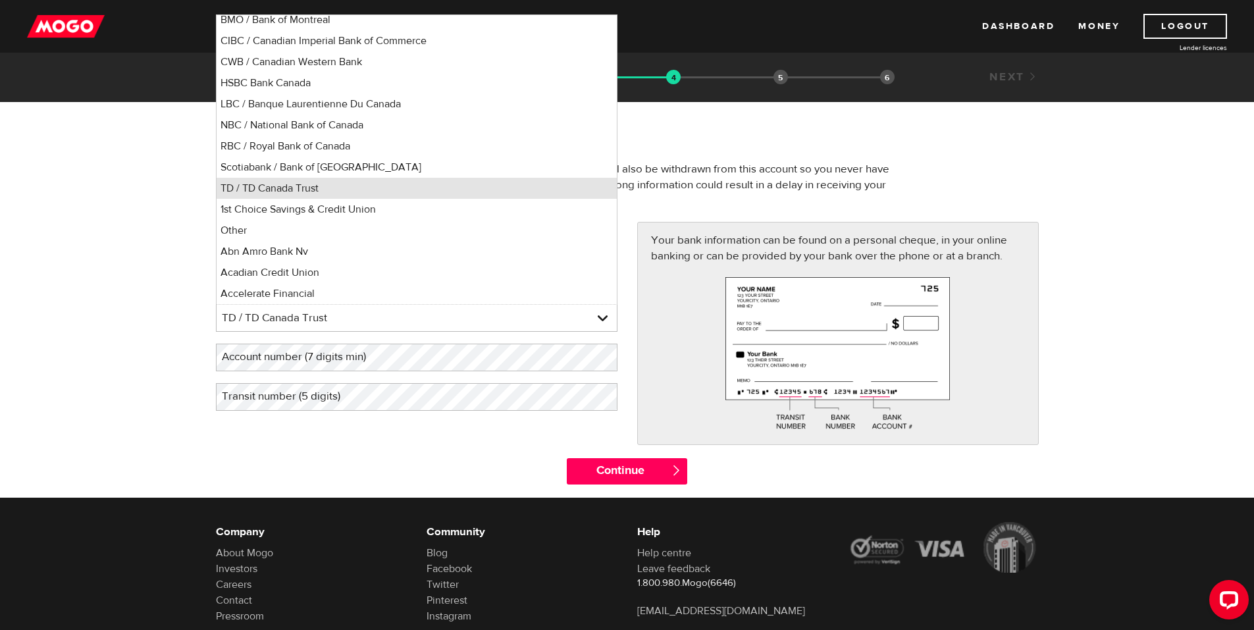
click at [329, 191] on li "TD / TD Canada Trust" at bounding box center [417, 188] width 400 height 21
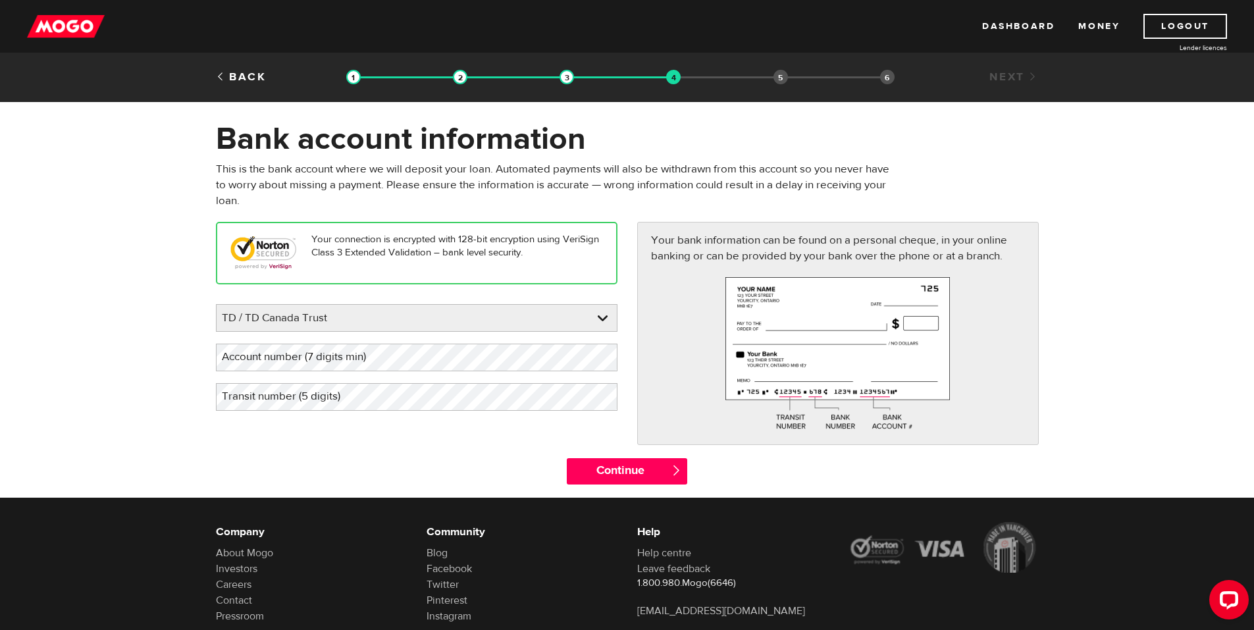
click at [366, 358] on label "Account number (7 digits min)" at bounding box center [304, 357] width 177 height 27
click at [338, 355] on label "Account number (7 digits min)" at bounding box center [304, 357] width 177 height 27
click at [337, 398] on label "Transit number (5 digits)" at bounding box center [291, 396] width 151 height 27
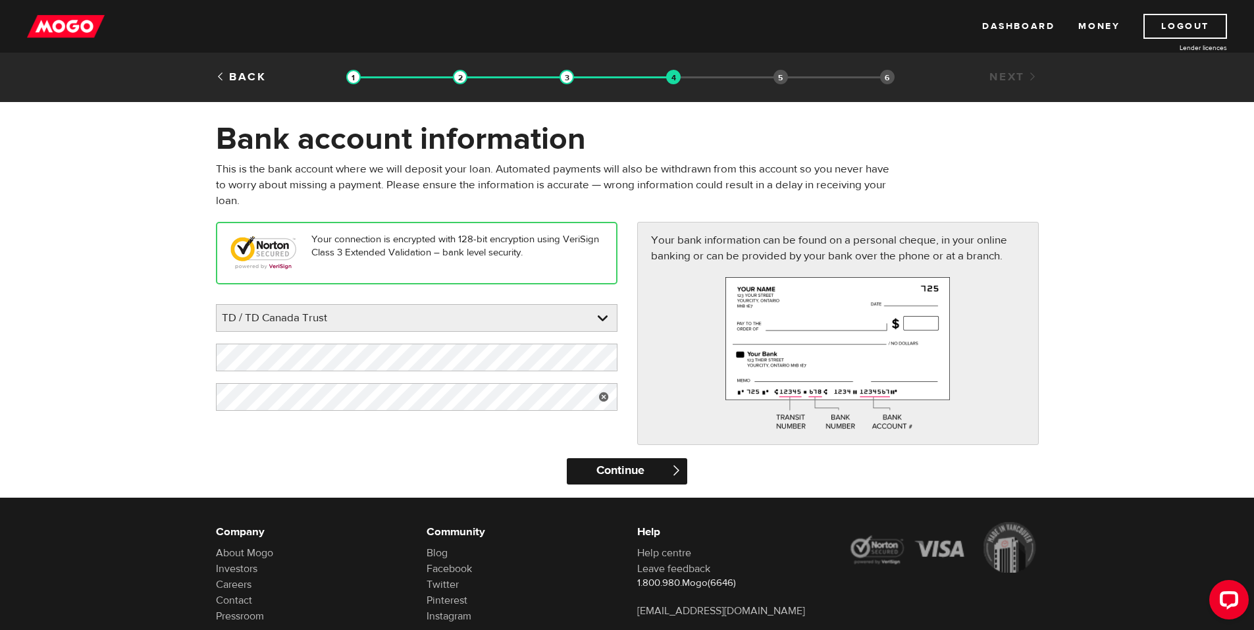
click at [612, 467] on input "Continue" at bounding box center [627, 471] width 121 height 26
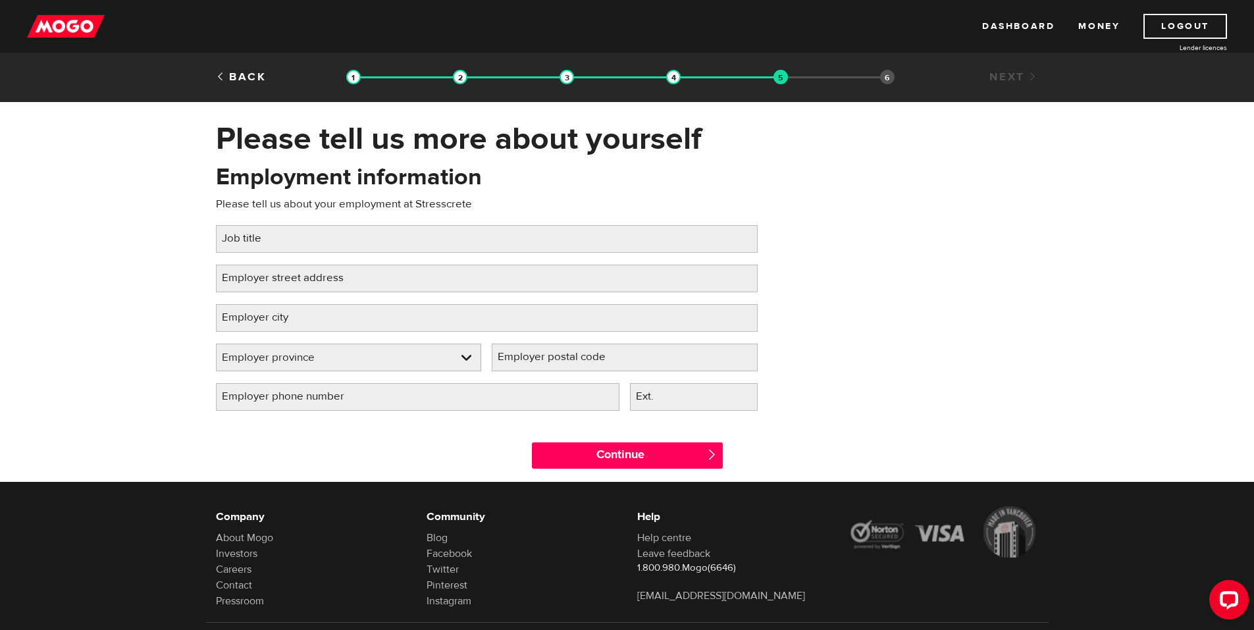
click at [274, 244] on label "Job title" at bounding box center [252, 238] width 72 height 27
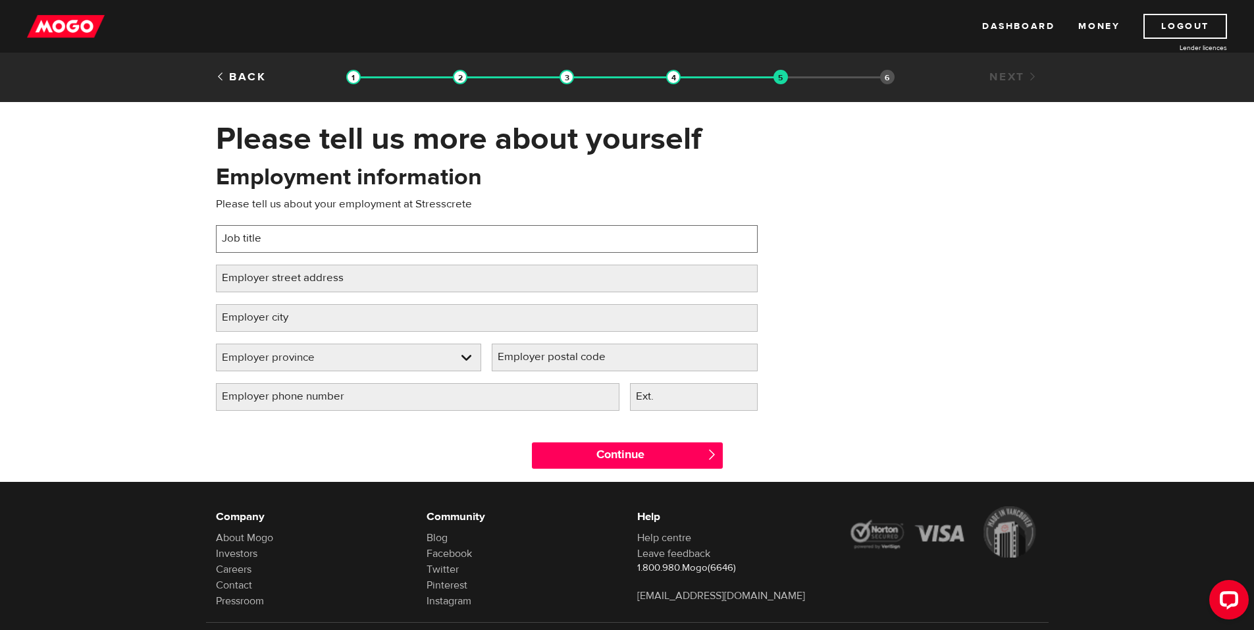
click at [274, 244] on input "Job title" at bounding box center [487, 239] width 542 height 28
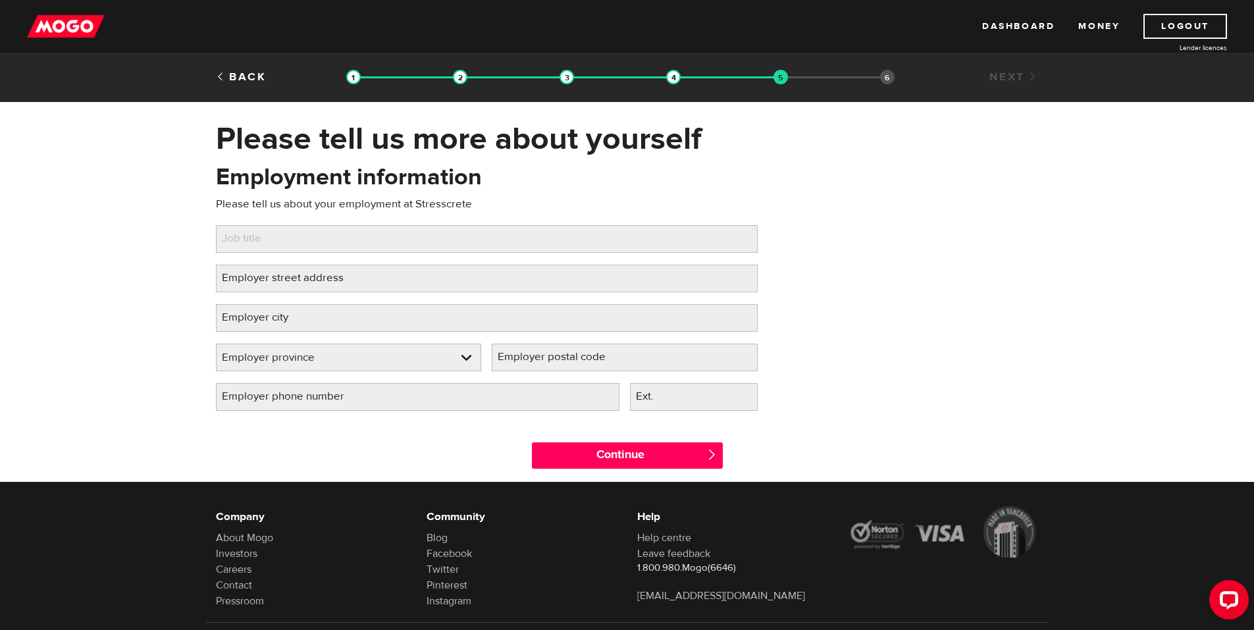
click at [277, 239] on label "Job title" at bounding box center [252, 238] width 72 height 27
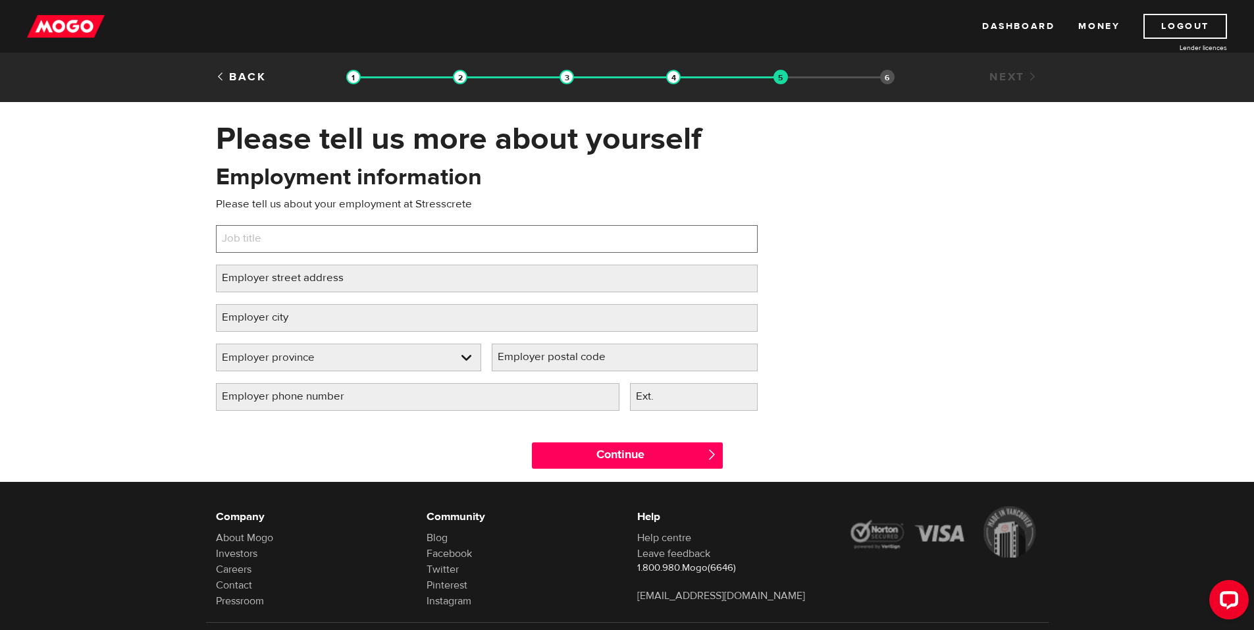
click at [277, 239] on input "Job title" at bounding box center [487, 239] width 542 height 28
type input "General Labourer"
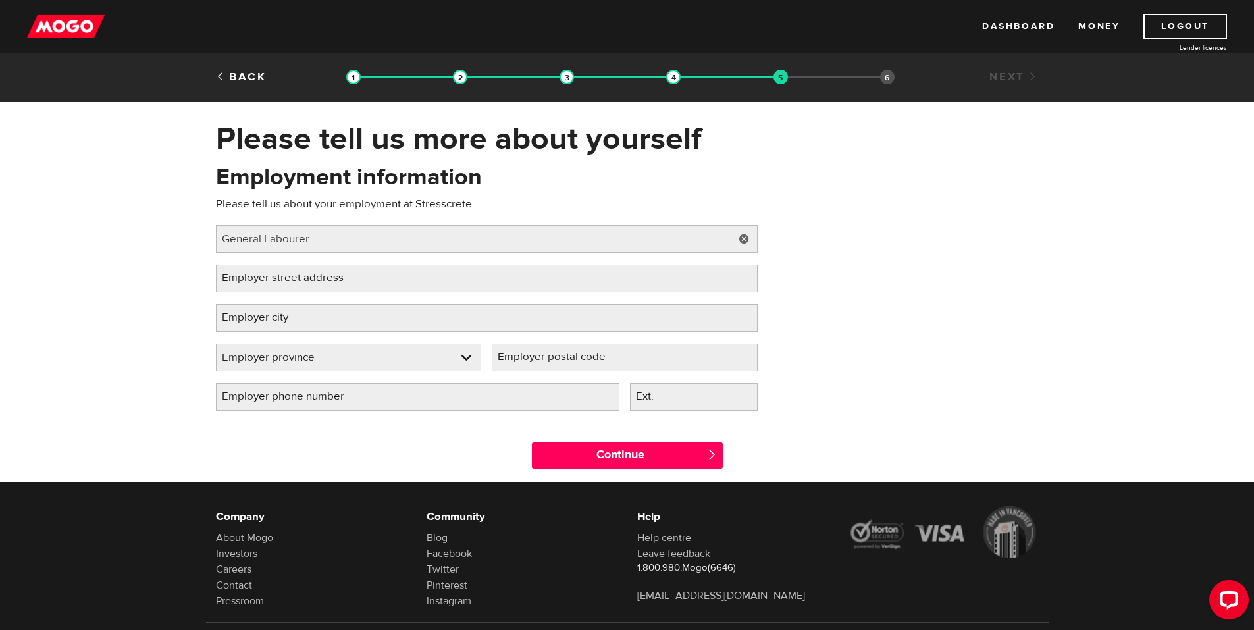
click at [356, 277] on label "Employer street address" at bounding box center [293, 278] width 155 height 27
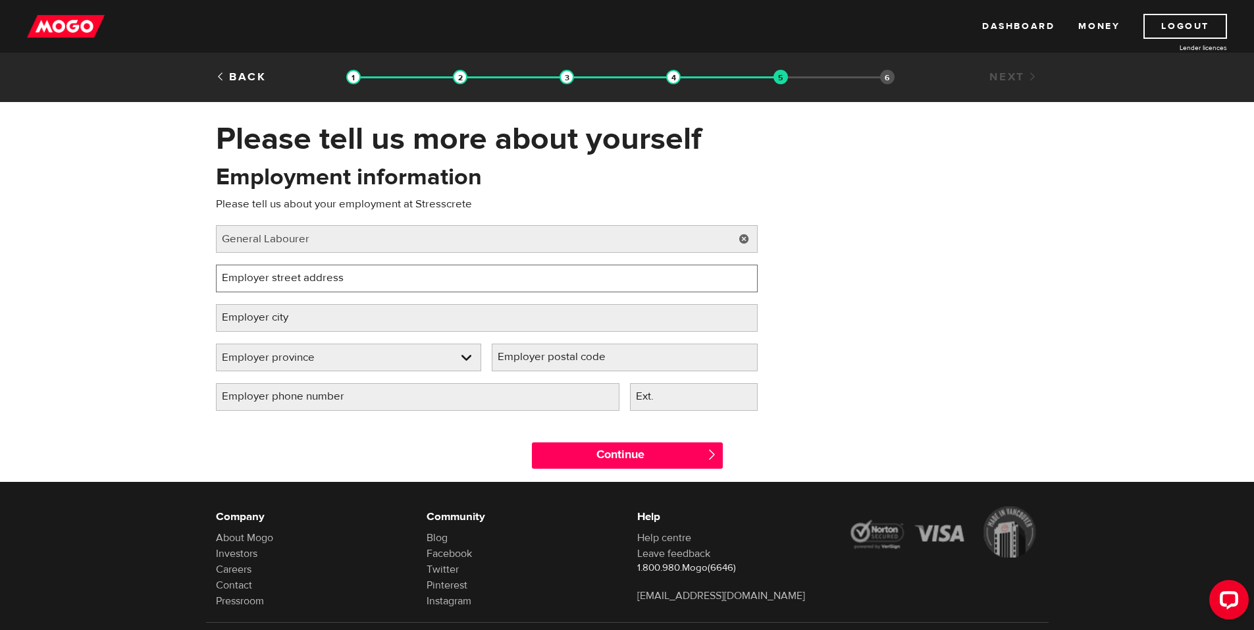
click at [356, 277] on input "Employer street address" at bounding box center [487, 279] width 542 height 28
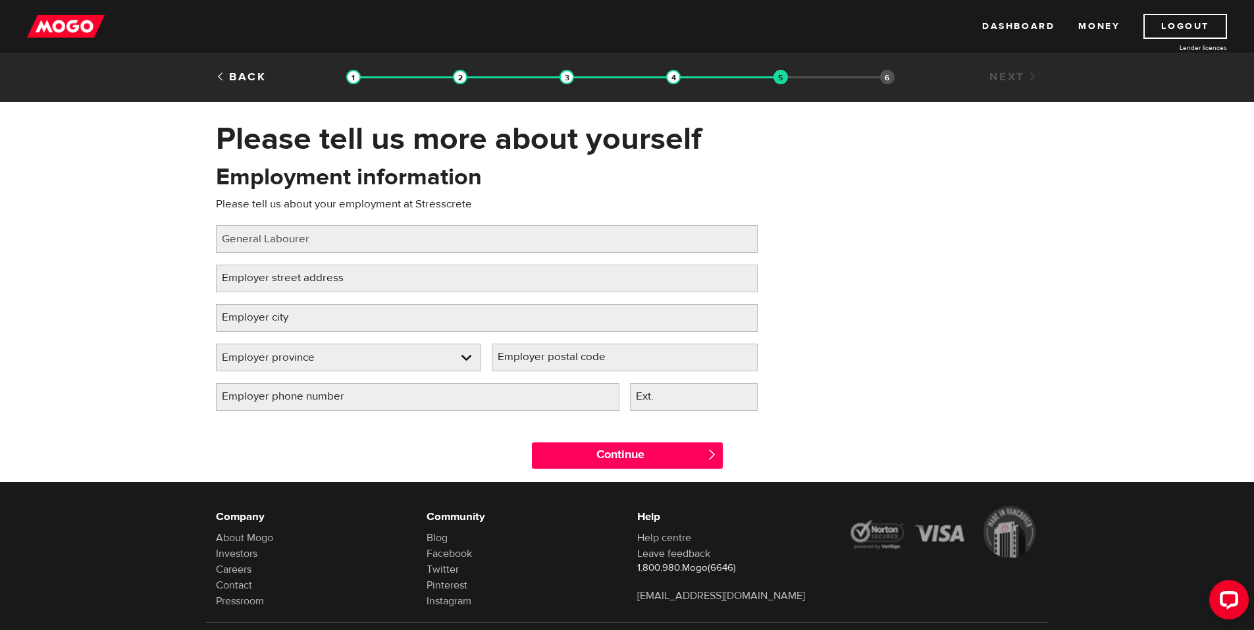
click at [356, 277] on label "Employer street address" at bounding box center [293, 278] width 155 height 27
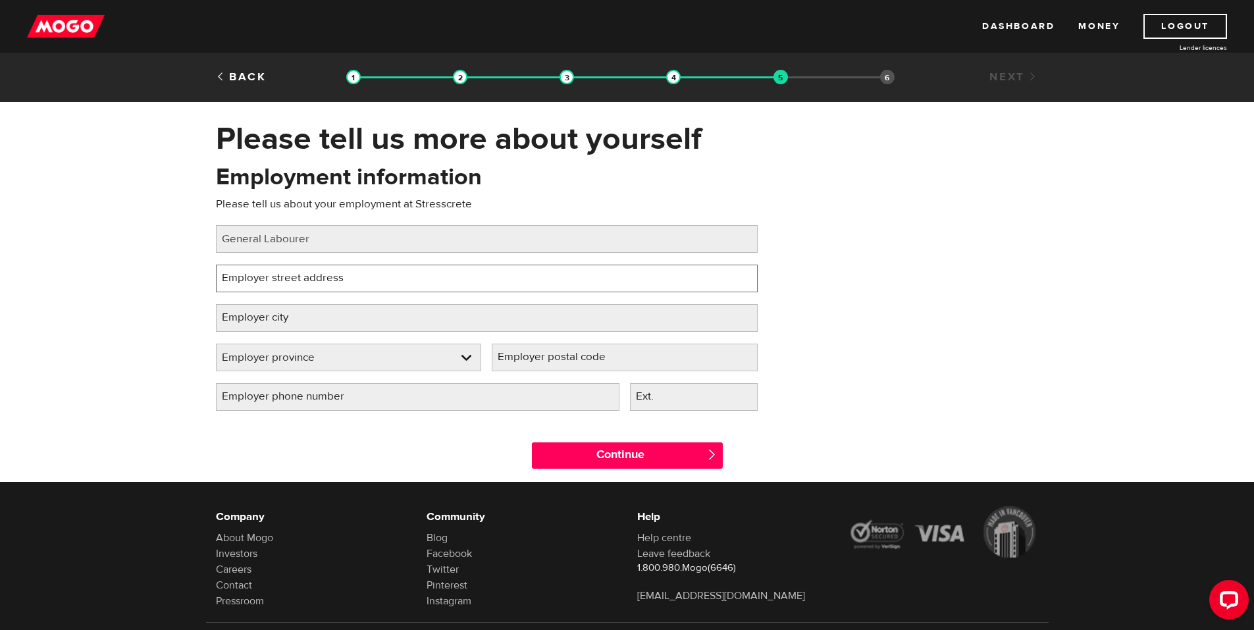
click at [356, 277] on input "Employer street address" at bounding box center [487, 279] width 542 height 28
click at [321, 279] on label "Employer street address" at bounding box center [293, 278] width 155 height 27
click at [321, 279] on input "Employer street address" at bounding box center [487, 279] width 542 height 28
paste input "840 Walkers Line"
type input "840 Walkers Line"
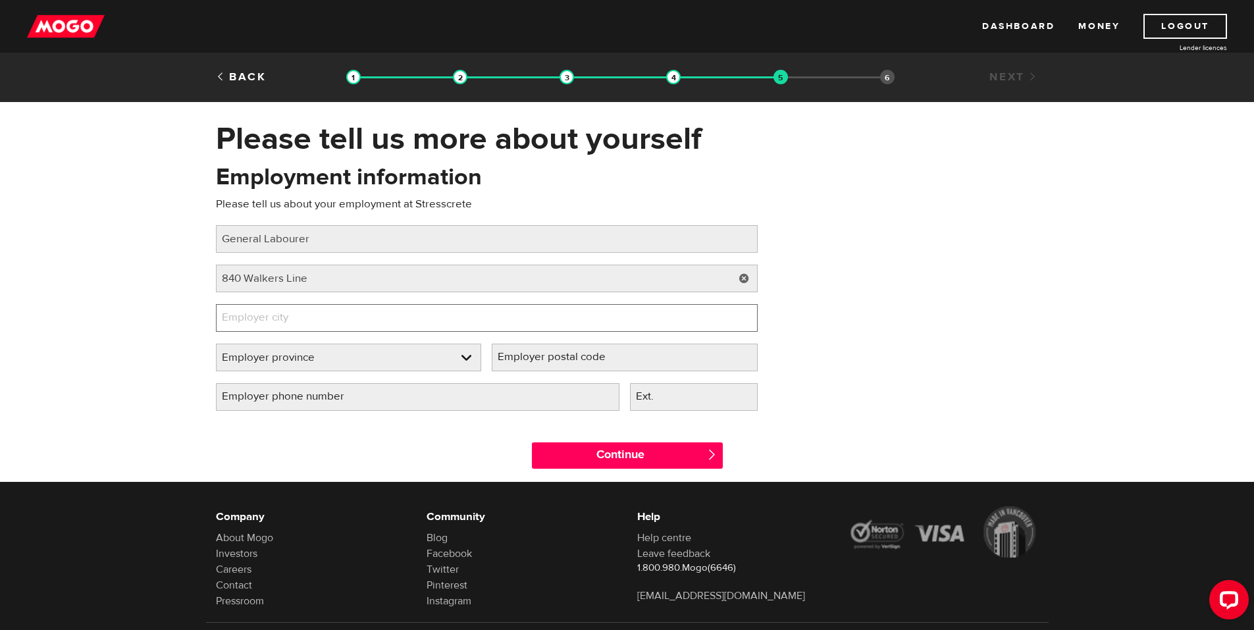
click at [373, 316] on input "Employer city" at bounding box center [487, 318] width 542 height 28
type input "BURLINGTON"
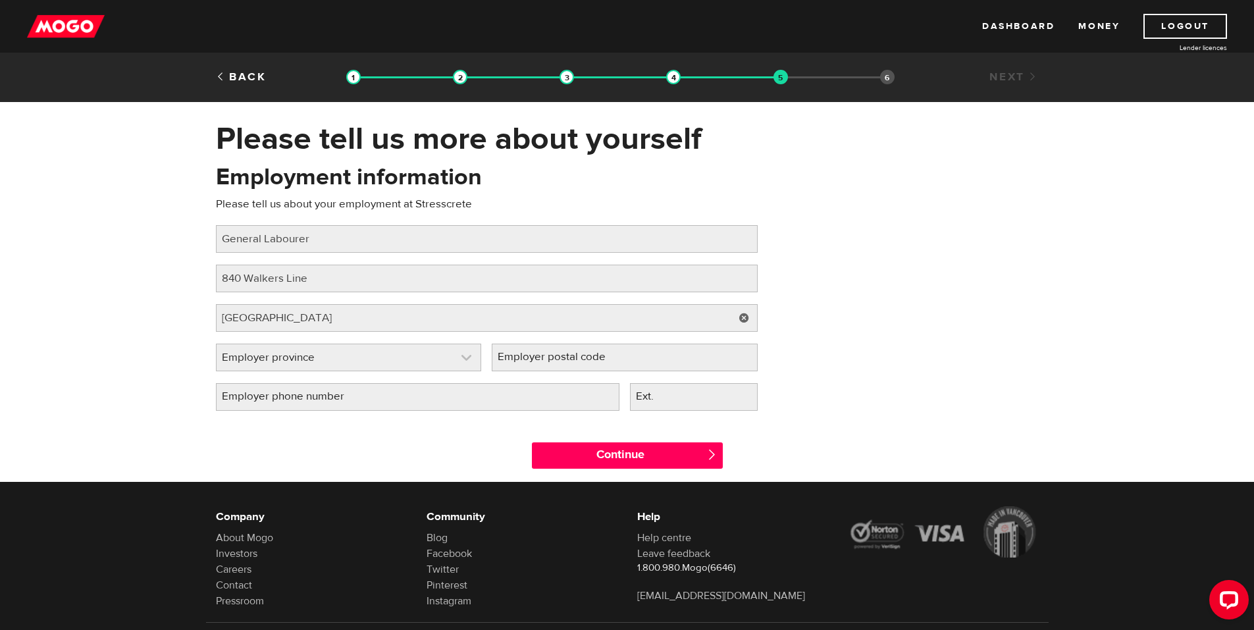
select select "ON"
type input "L7L 3E6"
type input "(905) 638-5330"
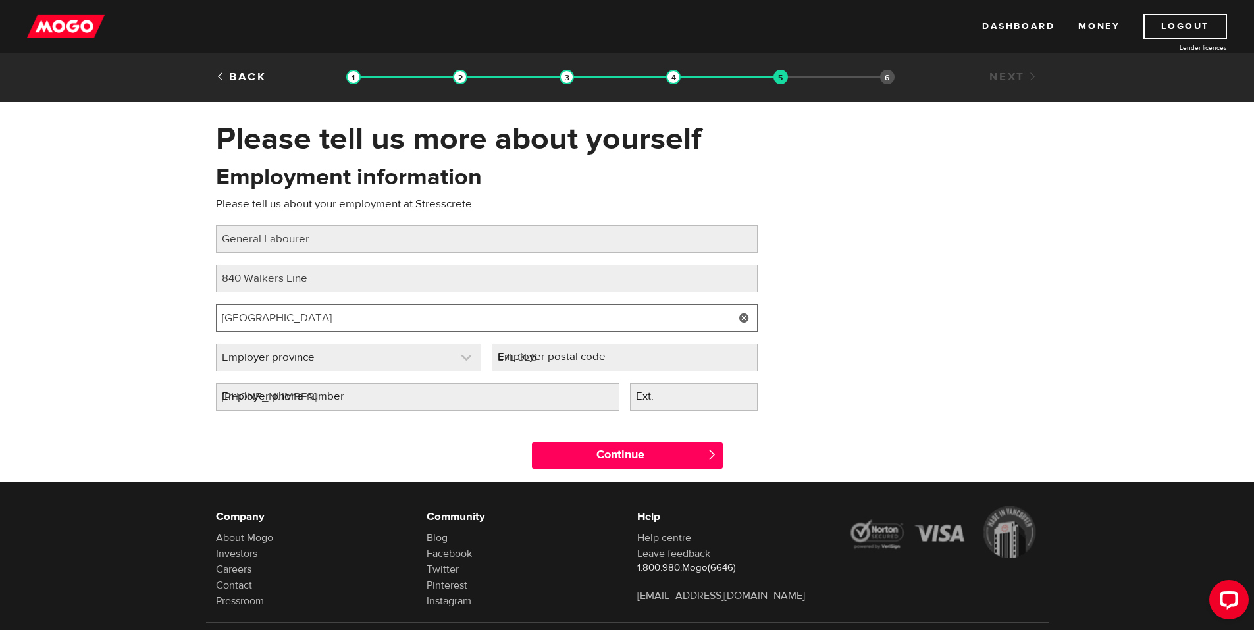
select select "ON"
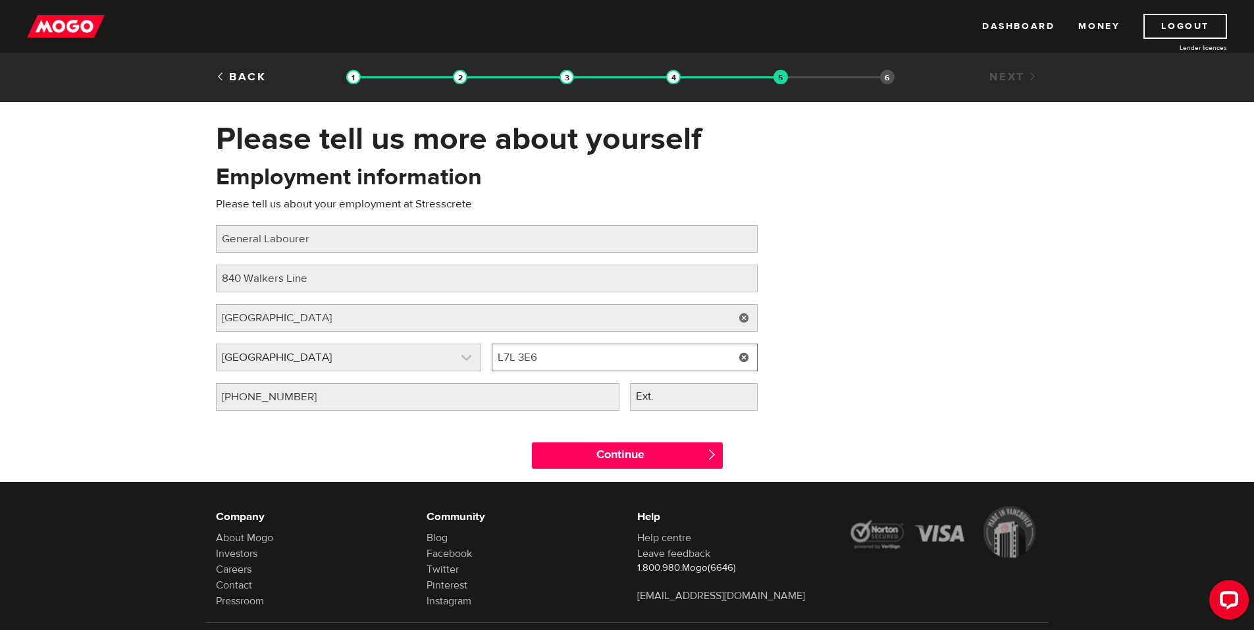
drag, startPoint x: 566, startPoint y: 367, endPoint x: 446, endPoint y: 365, distance: 119.9
click at [446, 365] on div "Employer province Please select your employer's province Ontario Employer provi…" at bounding box center [487, 364] width 552 height 40
paste input "ON L7N 2G2"
click at [516, 360] on input "ON L7N 2G2" at bounding box center [625, 358] width 266 height 28
type input "L7N 2G2"
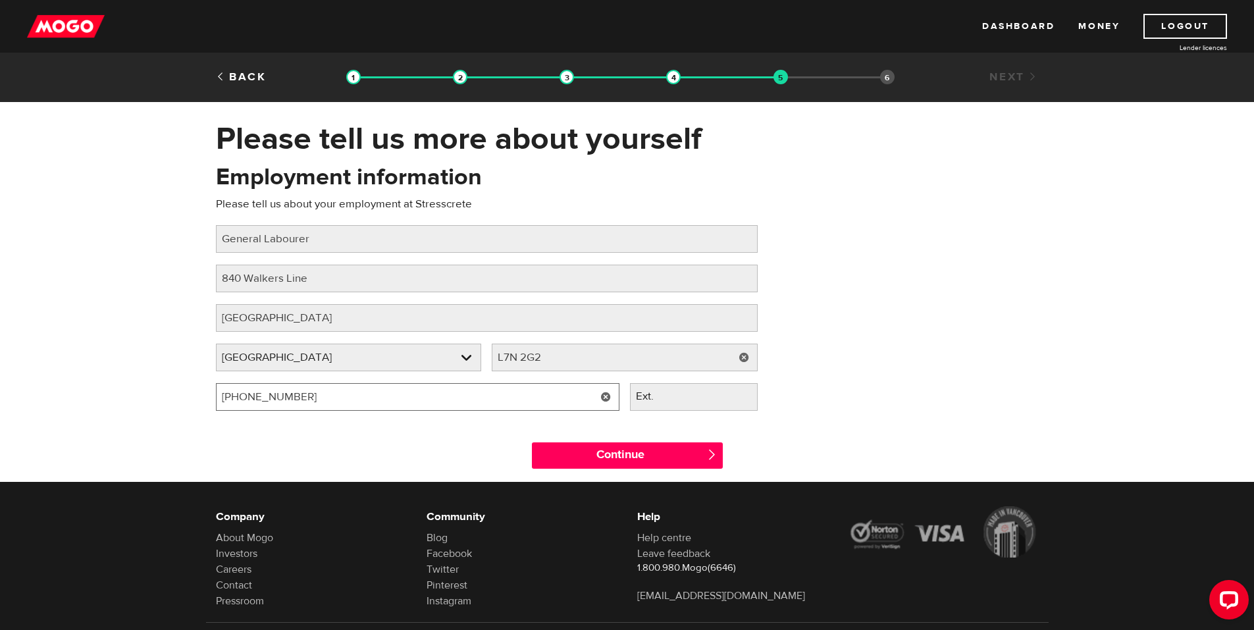
click at [577, 404] on input "(905) 638-5330" at bounding box center [418, 397] width 404 height 28
drag, startPoint x: 307, startPoint y: 399, endPoint x: 144, endPoint y: 425, distance: 165.3
click at [145, 424] on div "Please tell us more about yourself Oops! Please review the areas highlighted be…" at bounding box center [627, 301] width 1254 height 362
type input "(905) 632-9301"
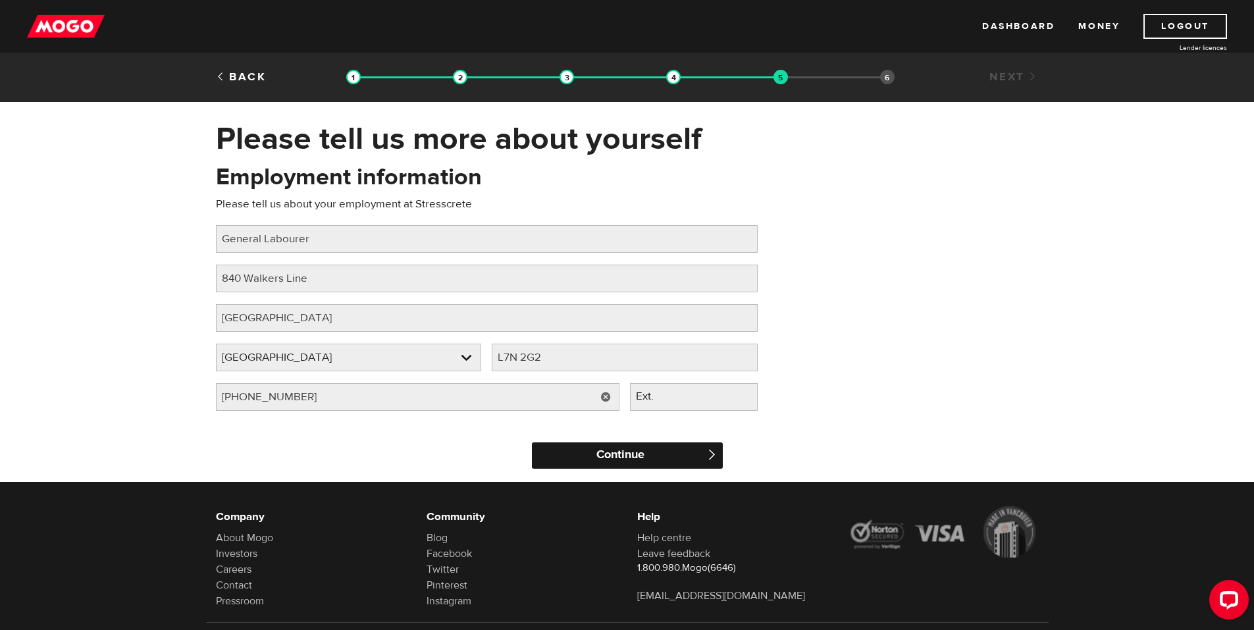
click at [663, 459] on input "Continue" at bounding box center [627, 455] width 191 height 26
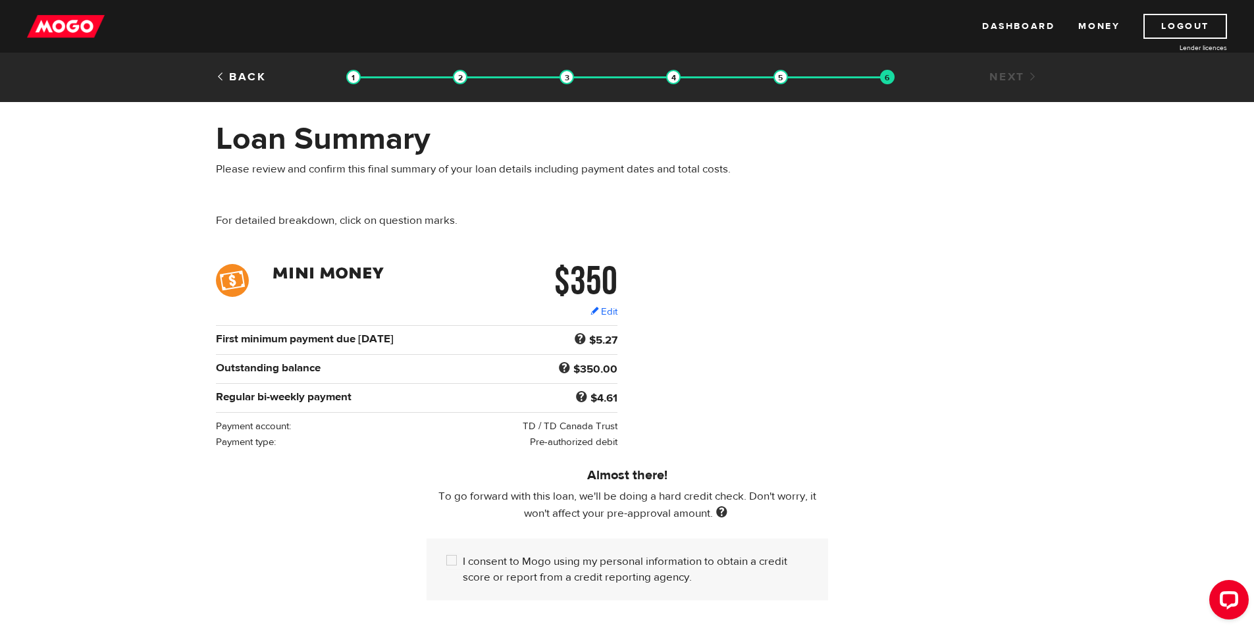
click at [826, 408] on div "$350 Edit $350 Regular bi-weekly payment $4.61 First minimum payment due [DATE]…" at bounding box center [627, 357] width 843 height 186
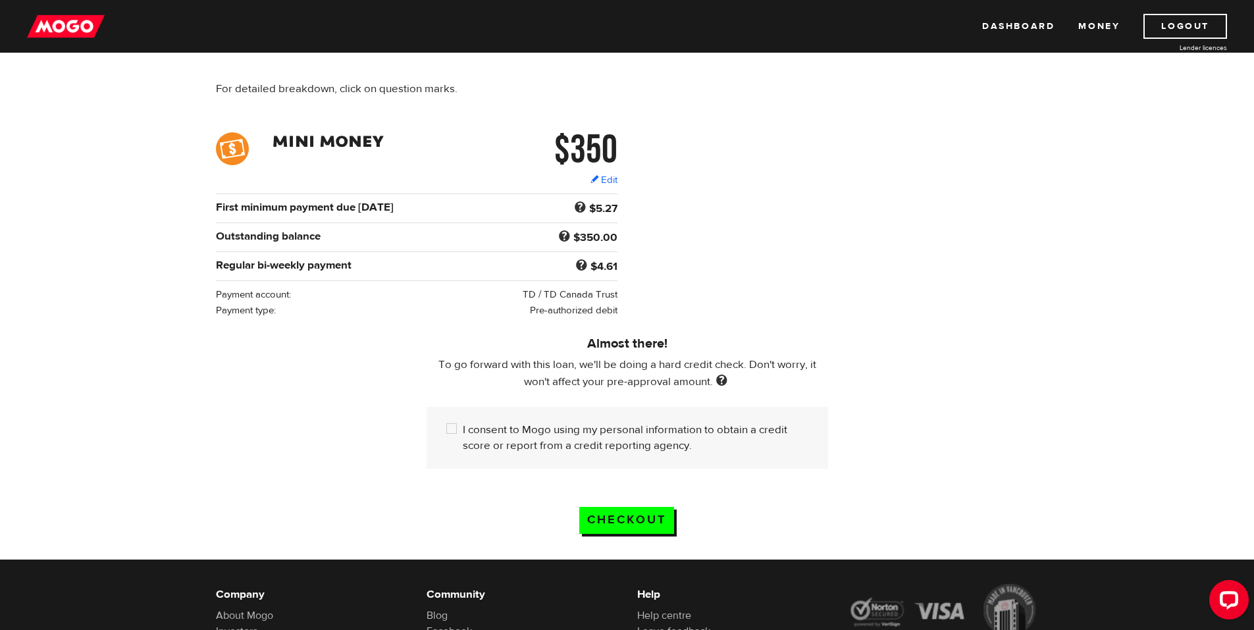
scroll to position [66, 0]
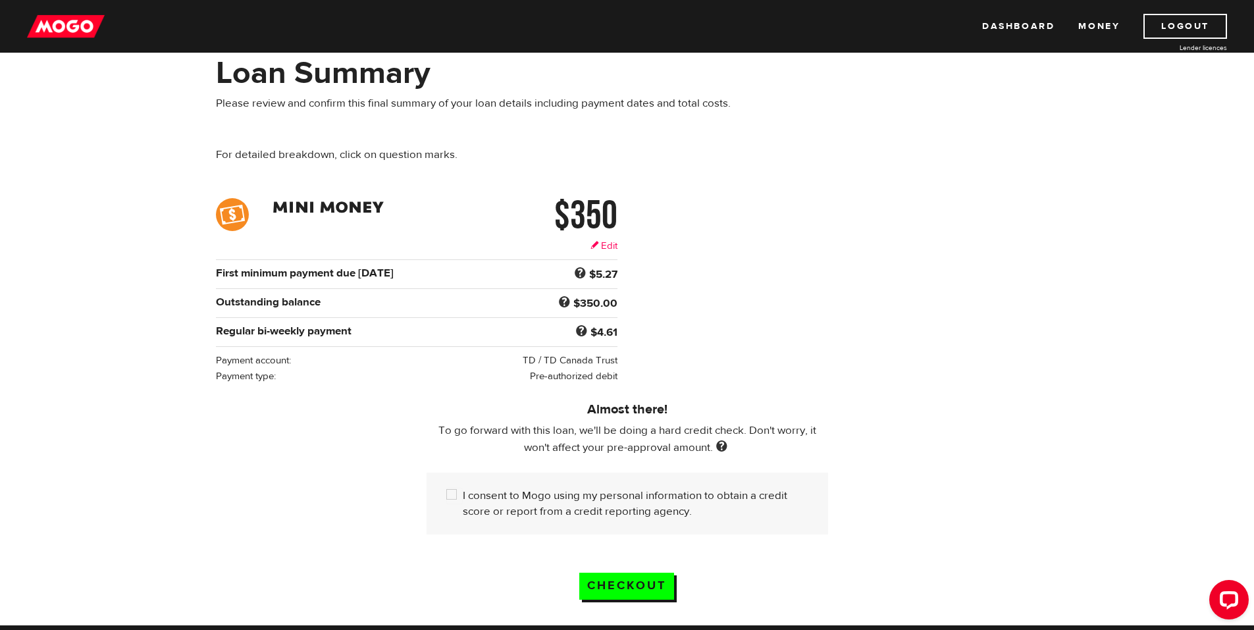
click at [611, 242] on link "Edit" at bounding box center [604, 246] width 27 height 14
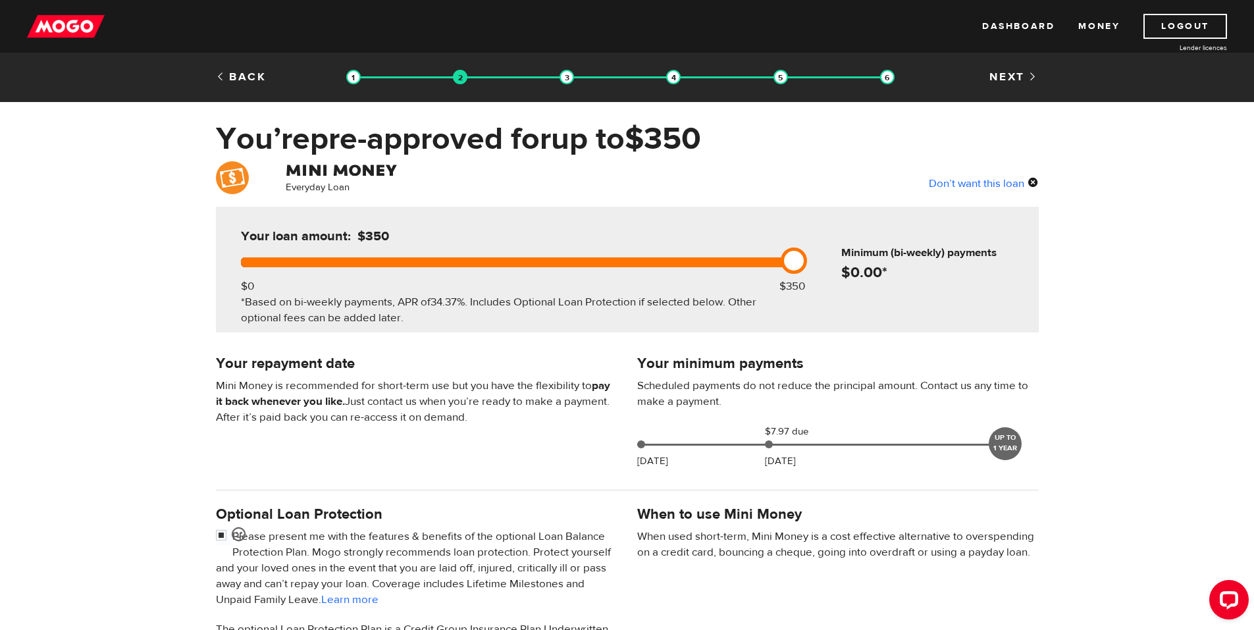
click at [856, 268] on span "0.00" at bounding box center [867, 272] width 32 height 19
click at [859, 254] on h6 "Minimum (bi-weekly) payments" at bounding box center [938, 253] width 192 height 16
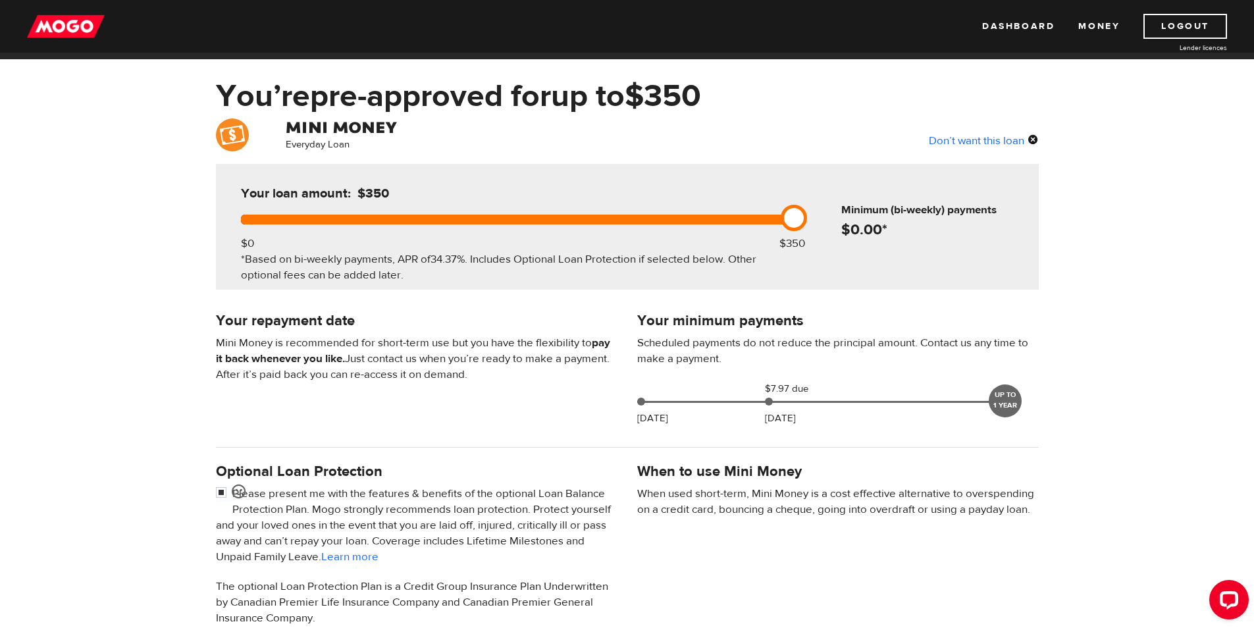
scroll to position [66, 0]
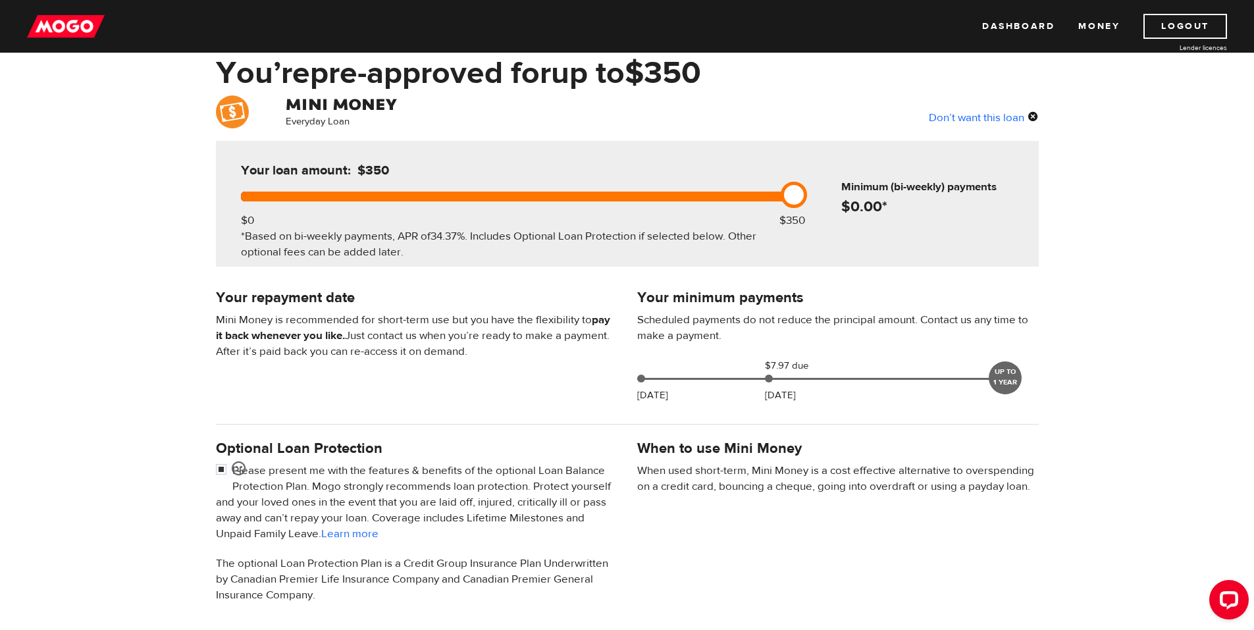
click at [709, 383] on div "[DATE] $7.97 due [DATE] UP TO 1 YEAR" at bounding box center [824, 376] width 384 height 36
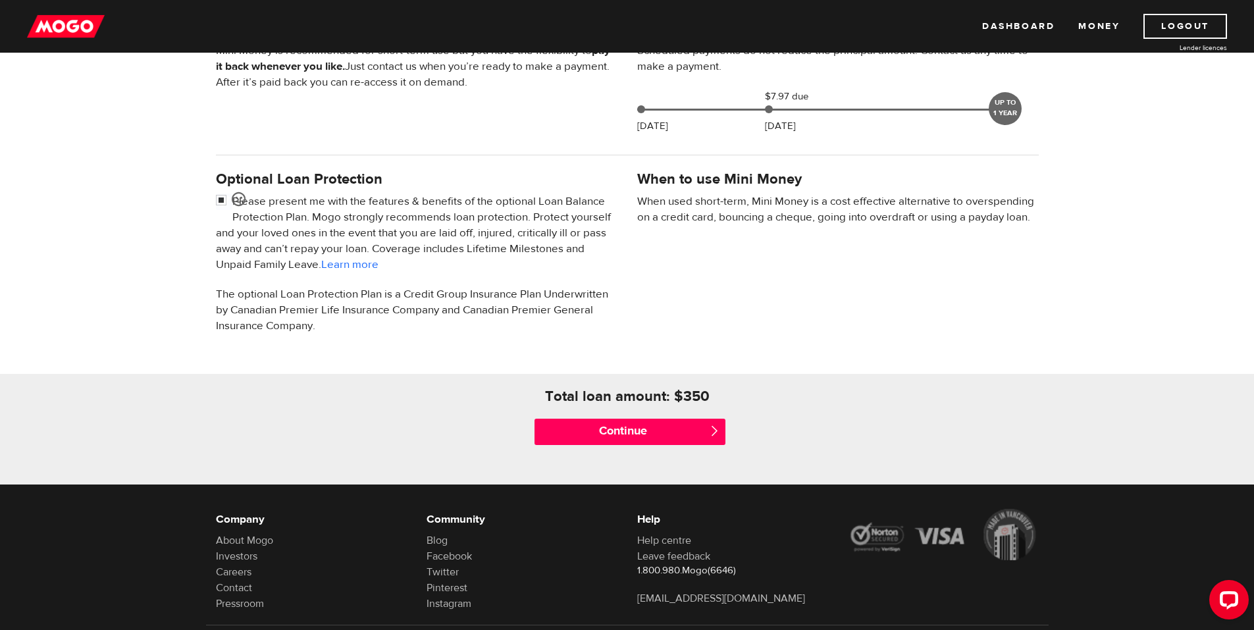
scroll to position [404, 0]
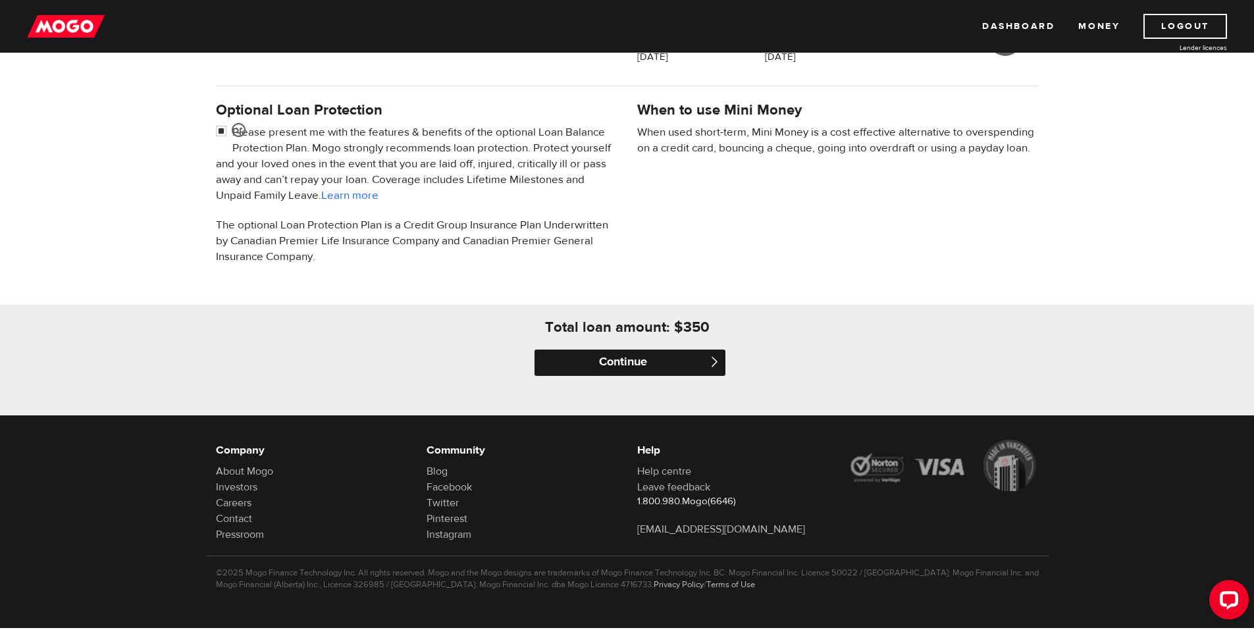
click at [660, 361] on input "Continue" at bounding box center [630, 363] width 191 height 26
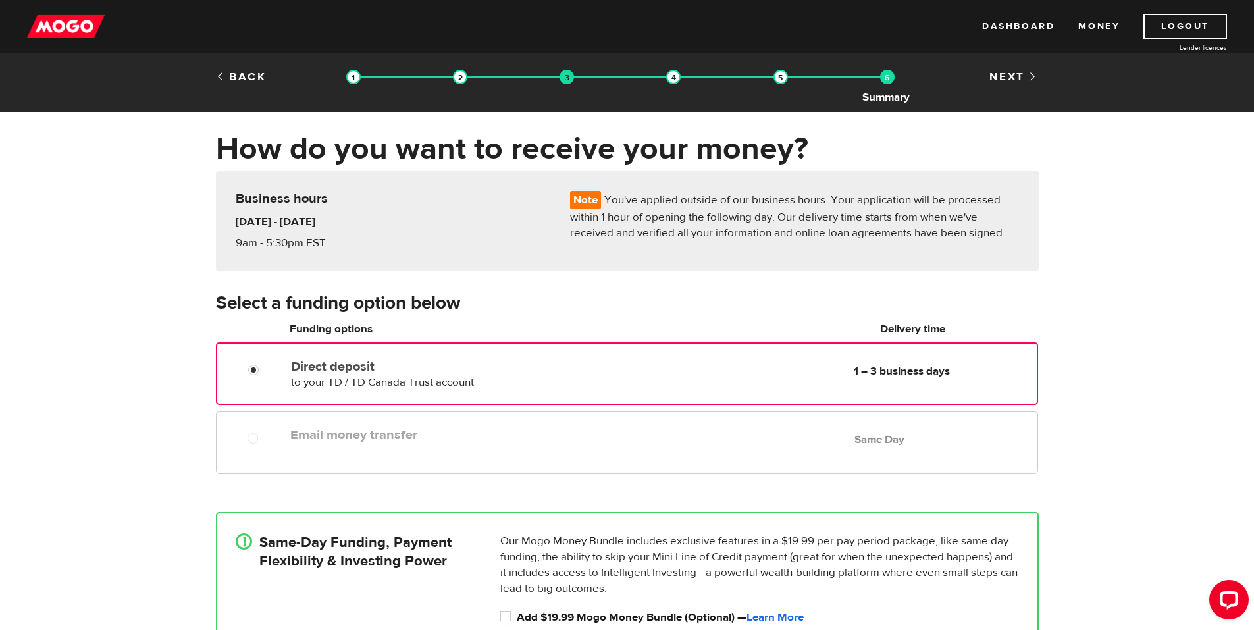
click at [888, 79] on img at bounding box center [887, 77] width 14 height 14
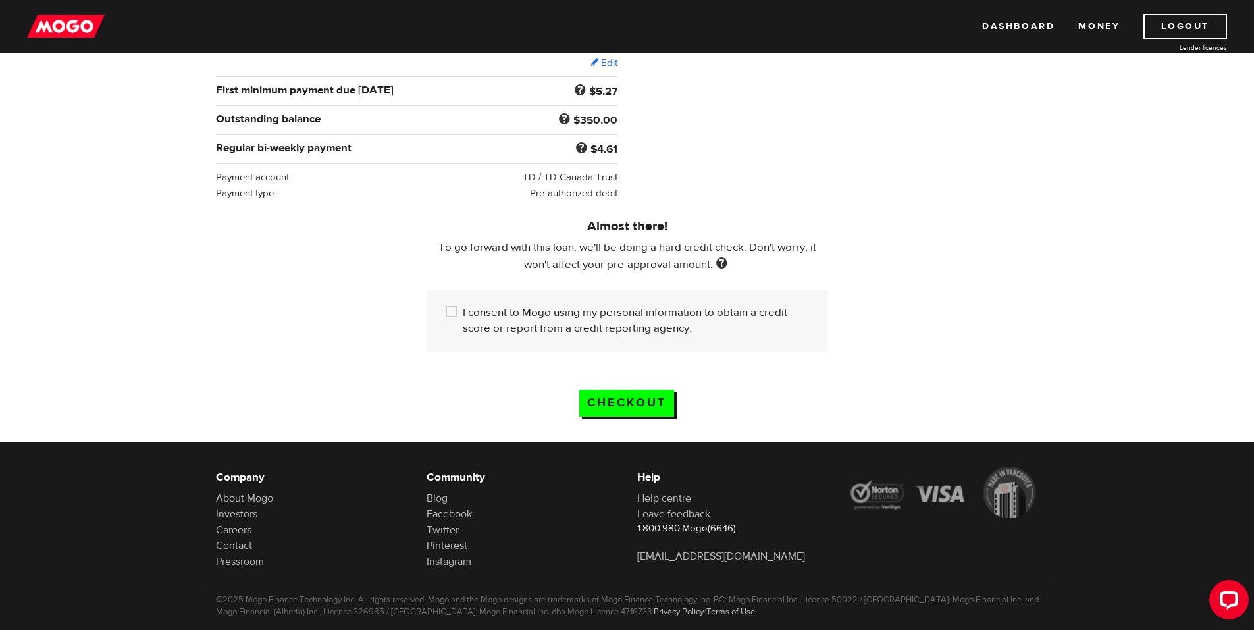
scroll to position [263, 0]
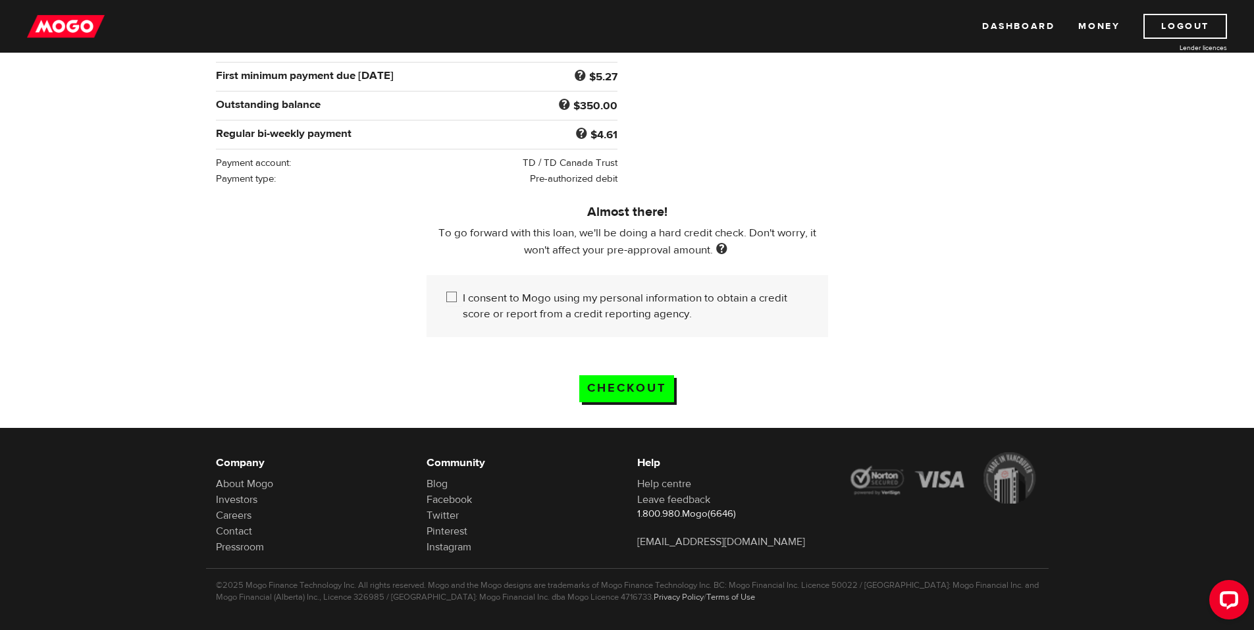
click at [451, 299] on input "I consent to Mogo using my personal information to obtain a credit score or rep…" at bounding box center [454, 298] width 16 height 16
checkbox input "true"
click at [651, 391] on input "Checkout" at bounding box center [626, 388] width 95 height 27
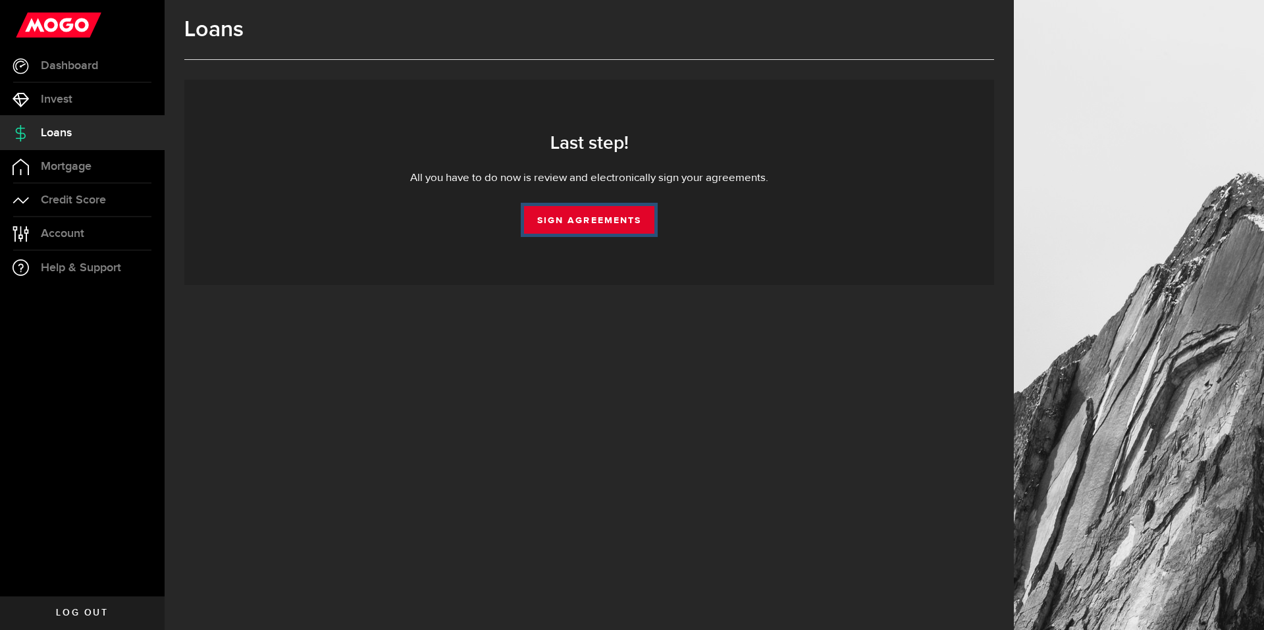
click at [635, 225] on link "Sign Agreements" at bounding box center [589, 220] width 130 height 28
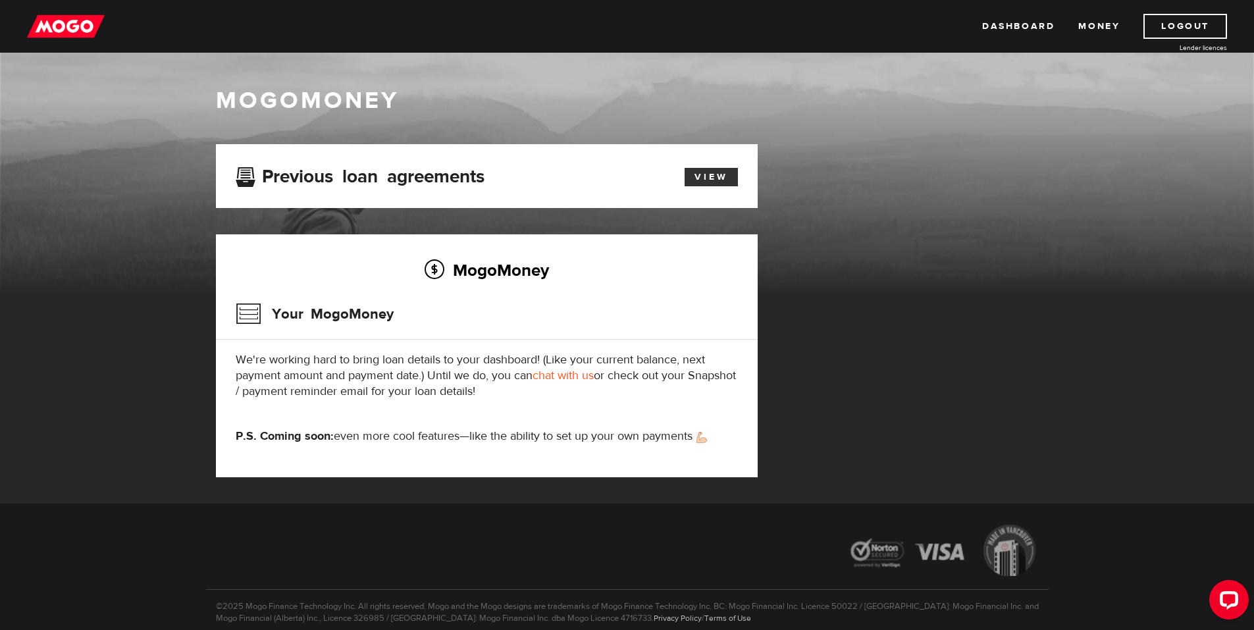
click at [718, 185] on link "View" at bounding box center [711, 177] width 53 height 18
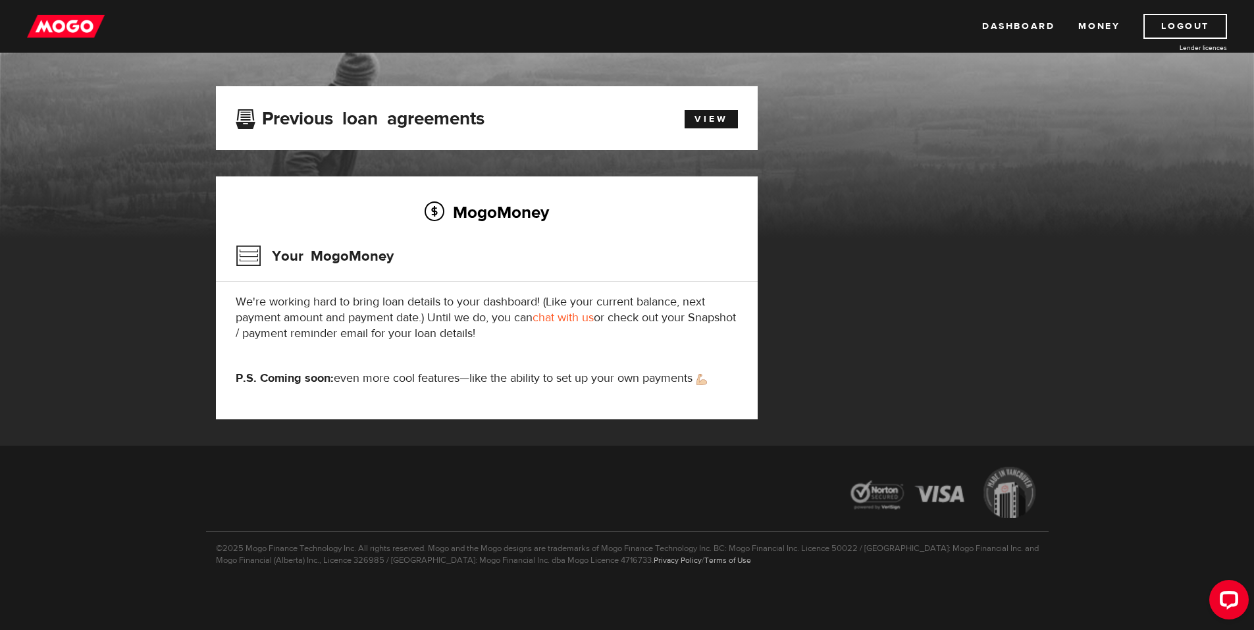
scroll to position [58, 0]
